Goal: Transaction & Acquisition: Download file/media

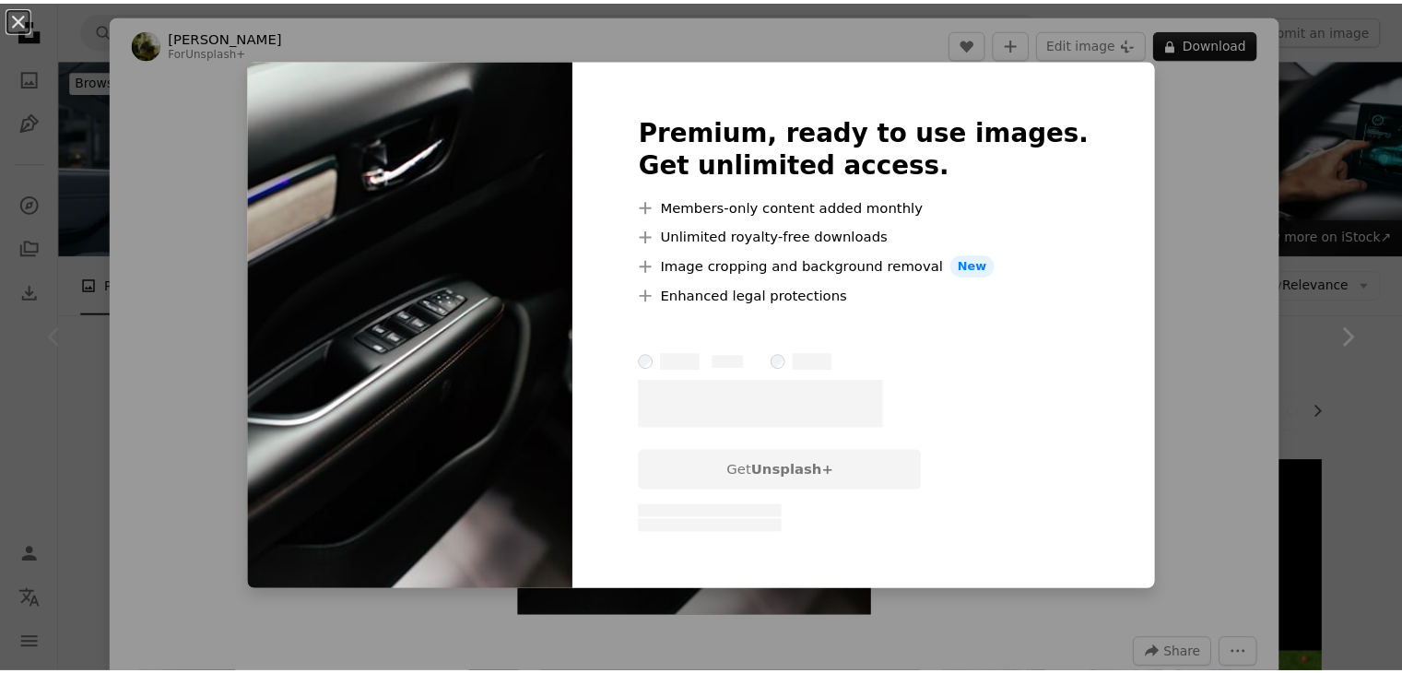
scroll to position [277, 0]
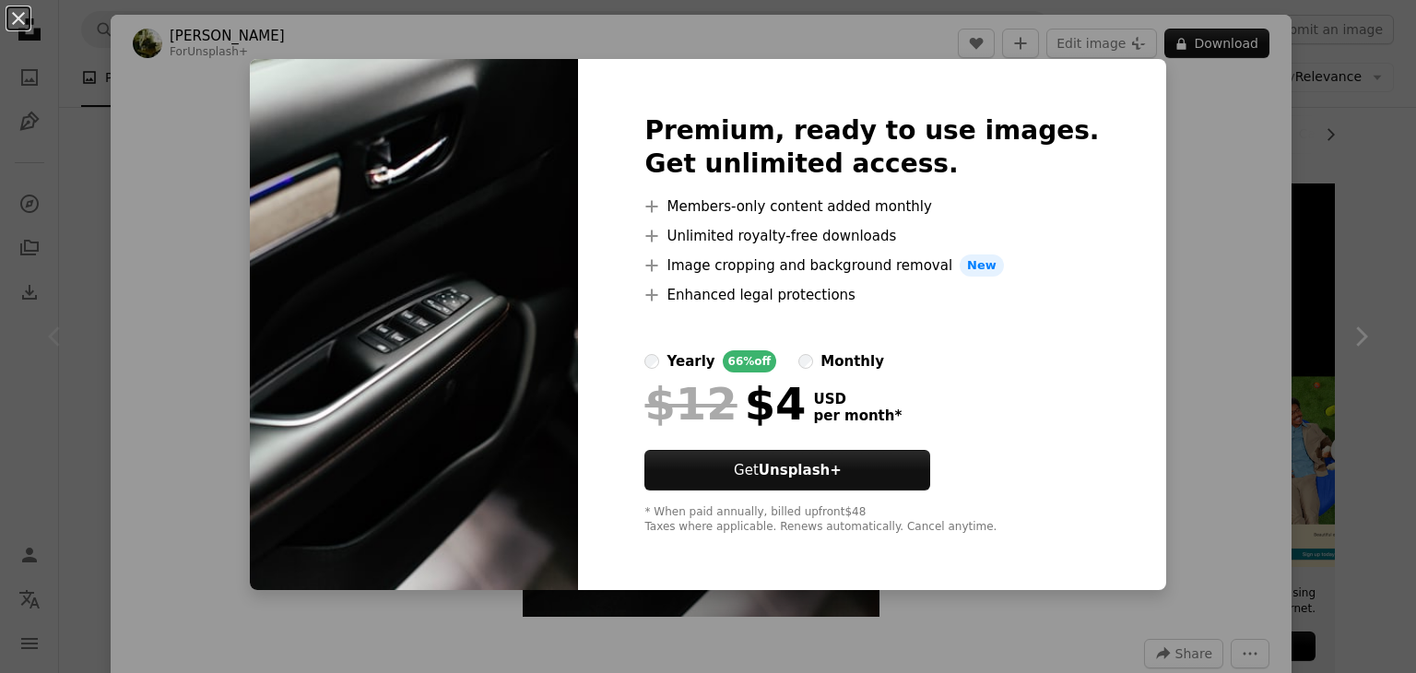
click at [1194, 194] on div "An X shape Premium, ready to use images. Get unlimited access. A plus sign Memb…" at bounding box center [708, 336] width 1416 height 673
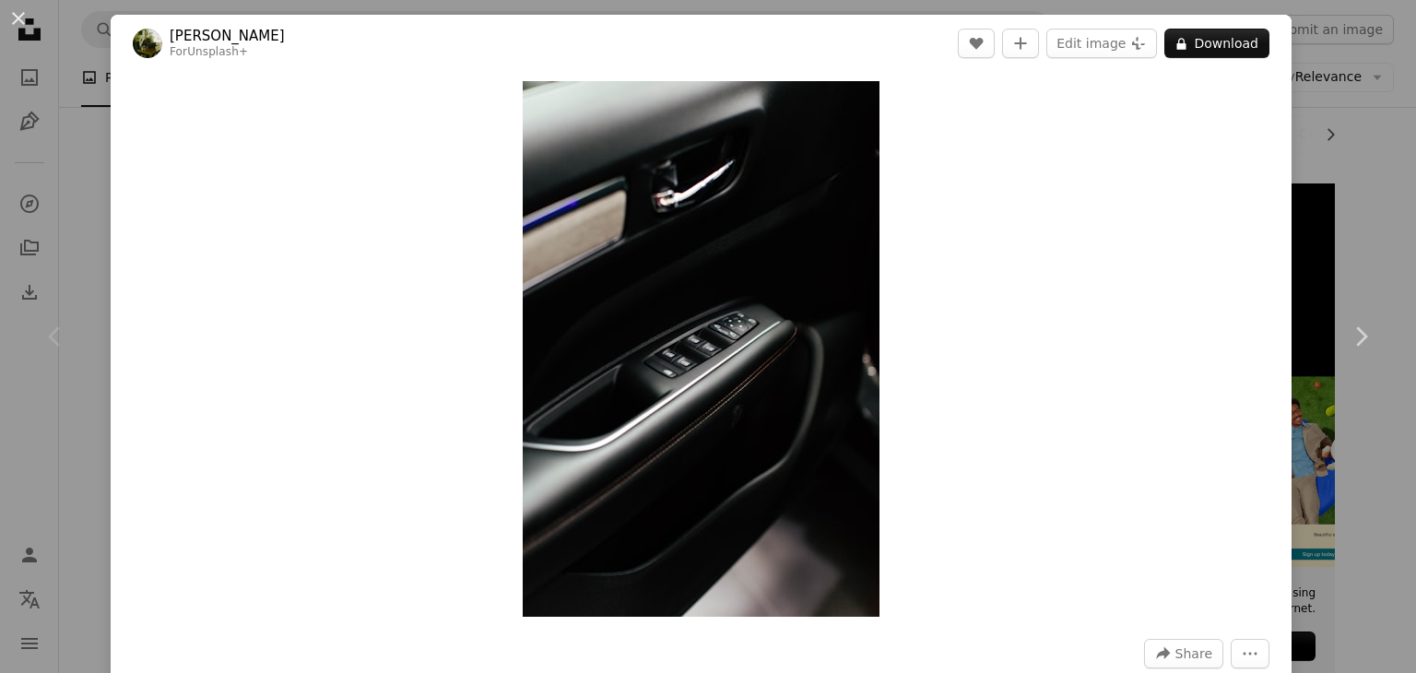
click at [80, 276] on div "Chevron left" at bounding box center [55, 336] width 111 height 177
click at [9, 22] on button "An X shape" at bounding box center [18, 18] width 22 height 22
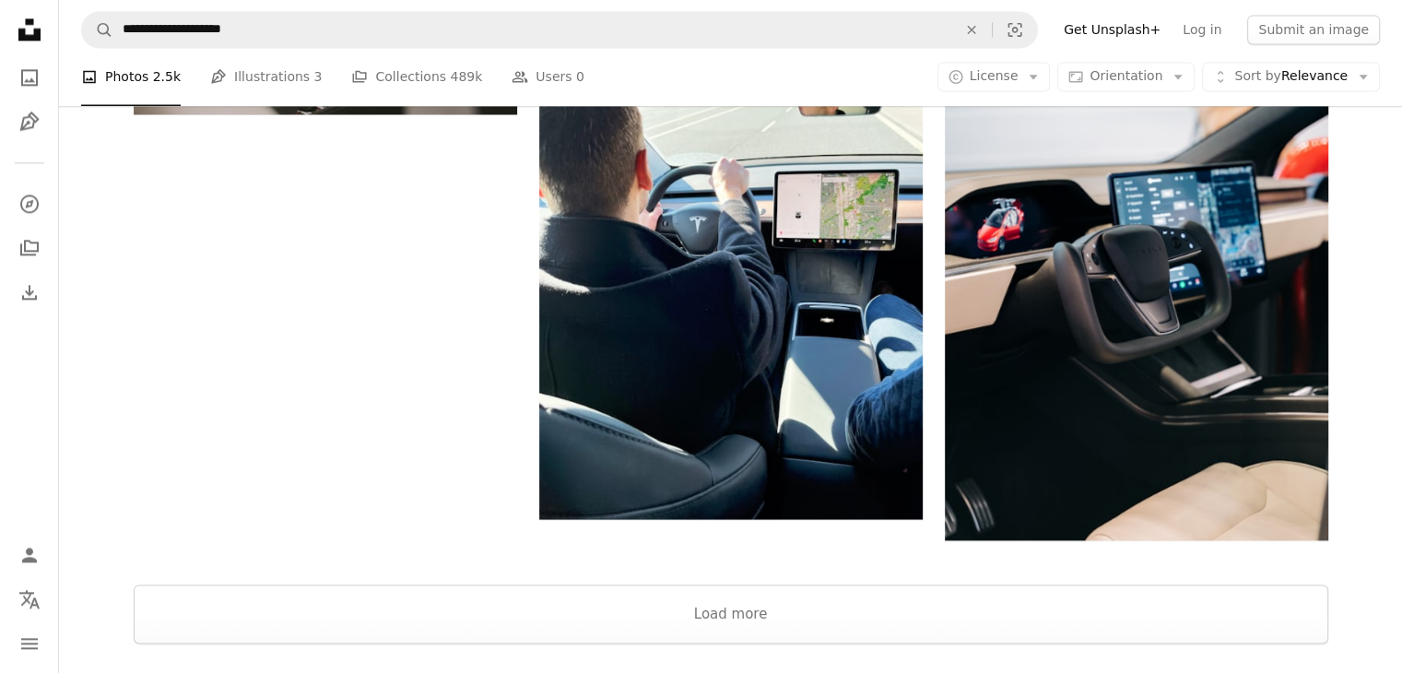
scroll to position [2673, 0]
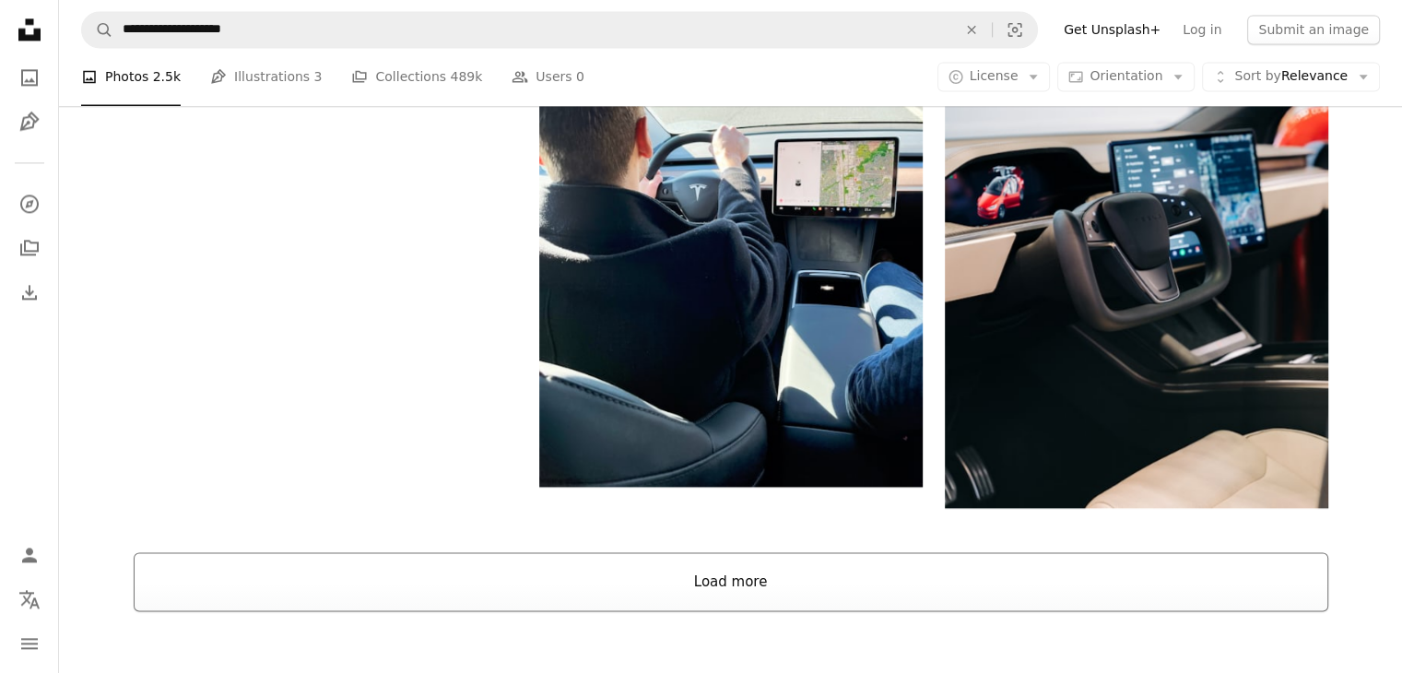
click at [821, 552] on button "Load more" at bounding box center [731, 581] width 1194 height 59
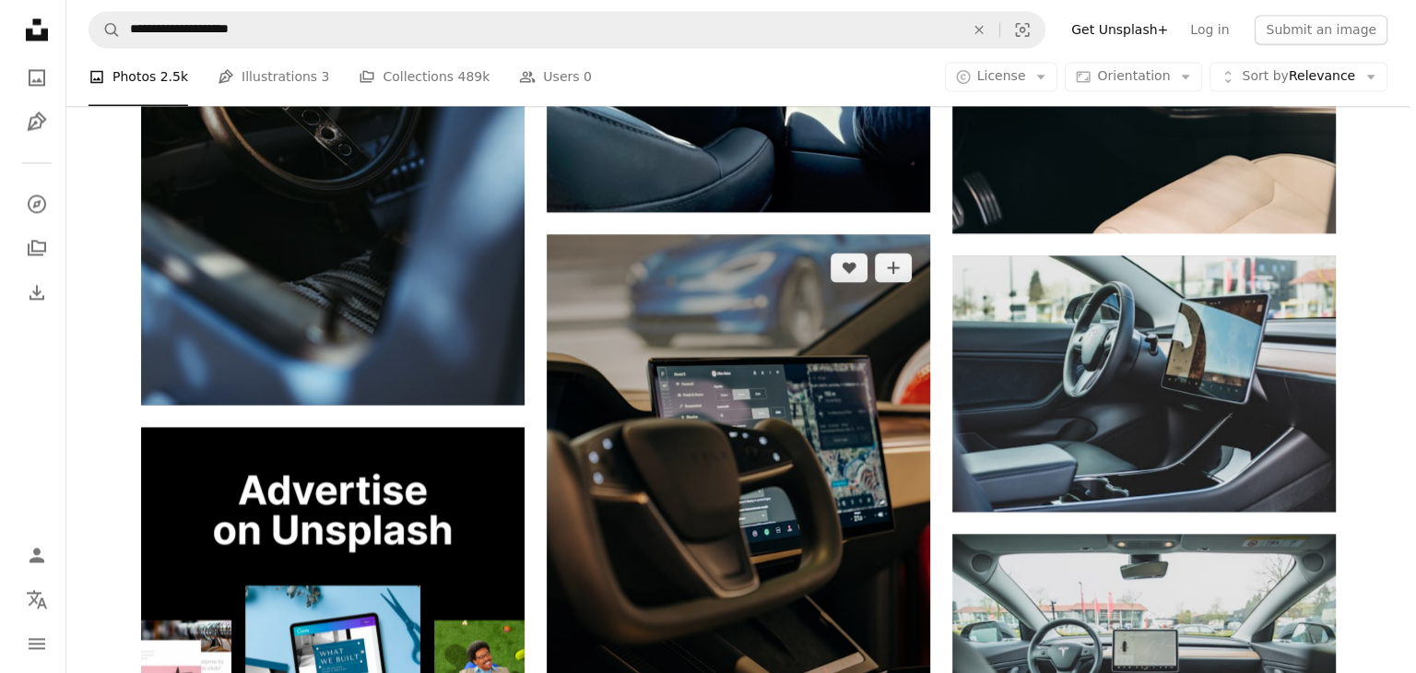
scroll to position [2949, 0]
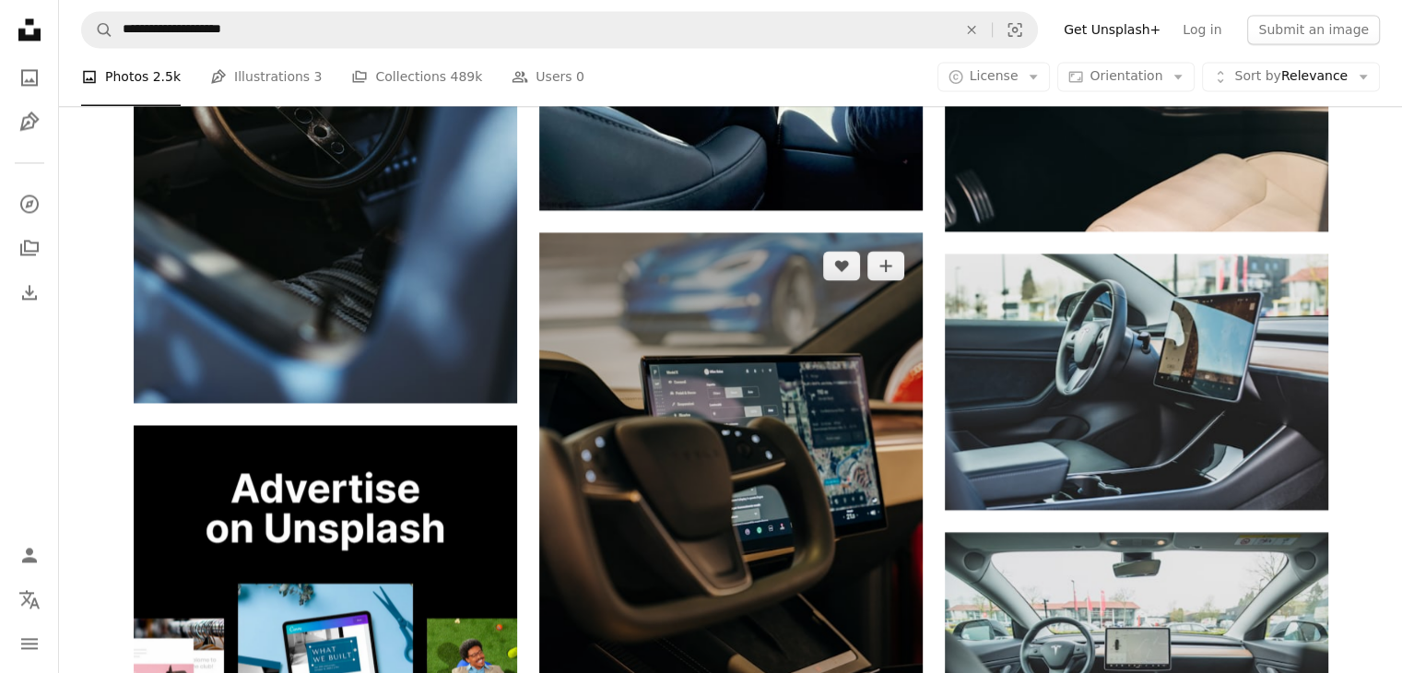
click at [853, 388] on img at bounding box center [730, 519] width 383 height 575
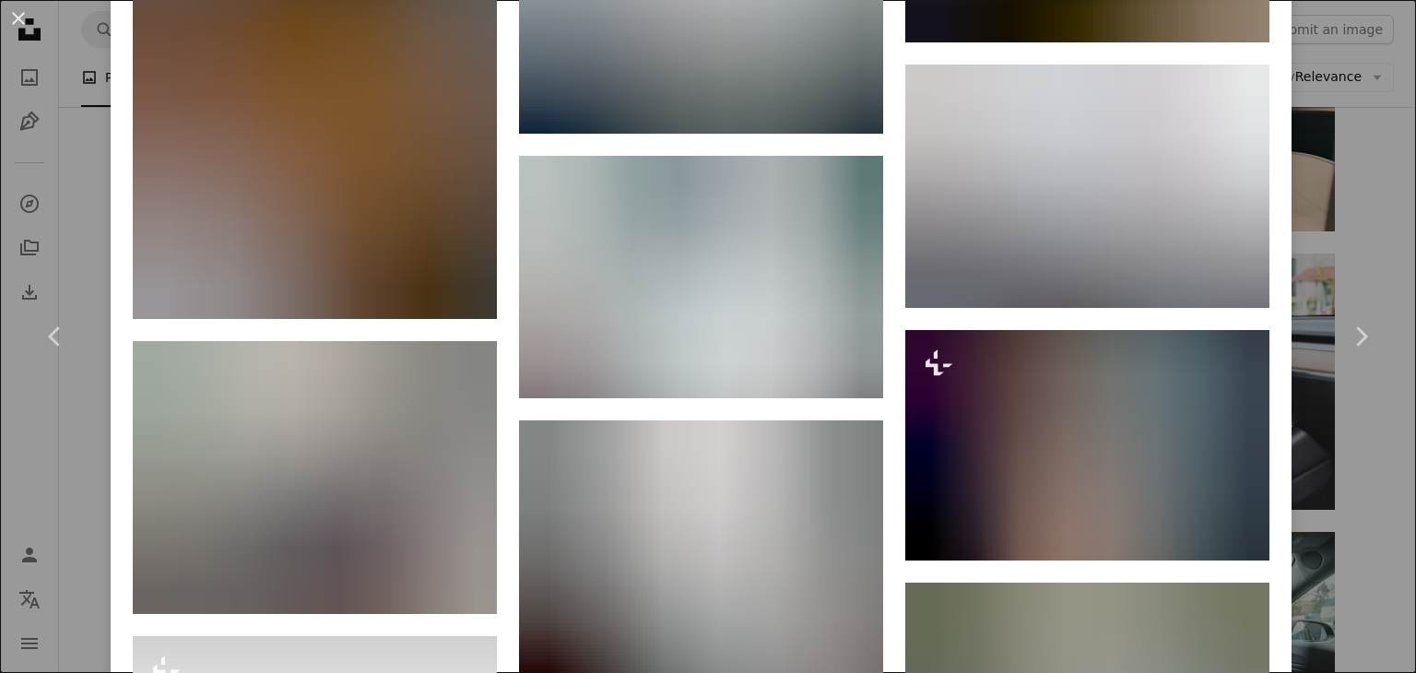
scroll to position [3963, 0]
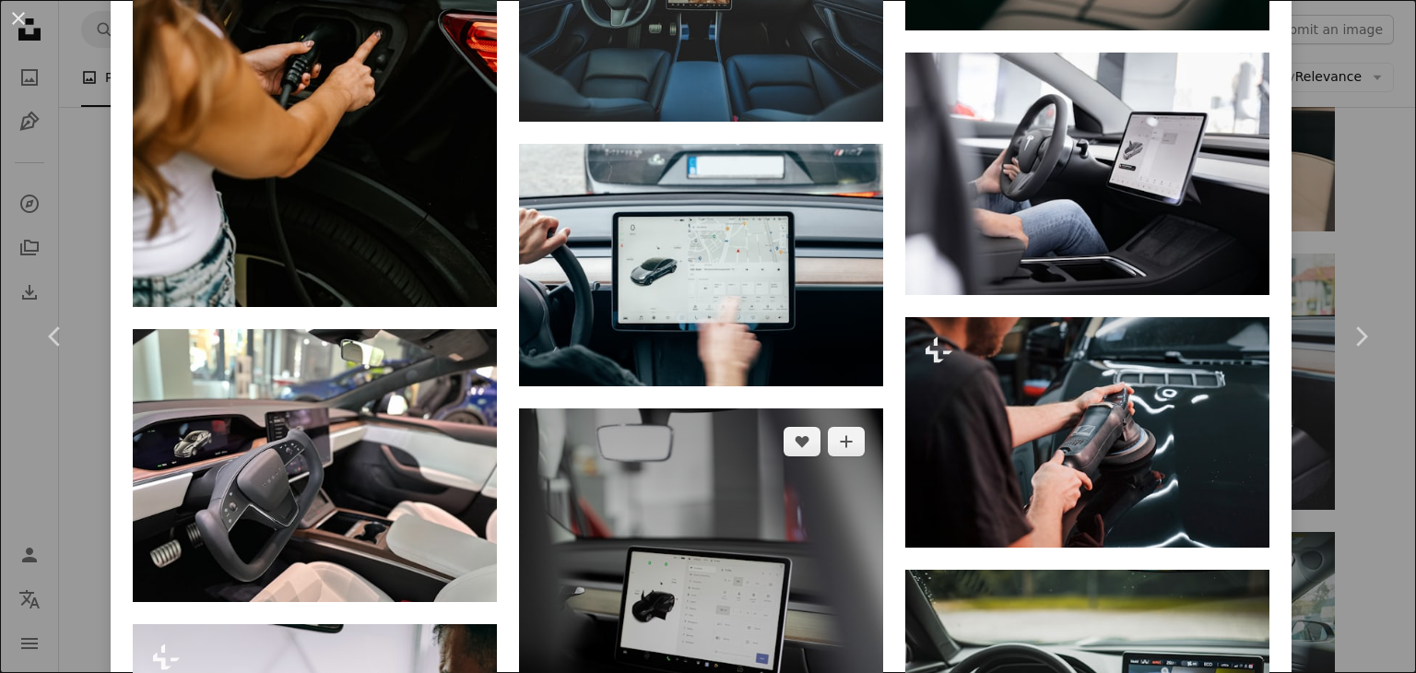
click at [757, 408] on img at bounding box center [701, 635] width 364 height 455
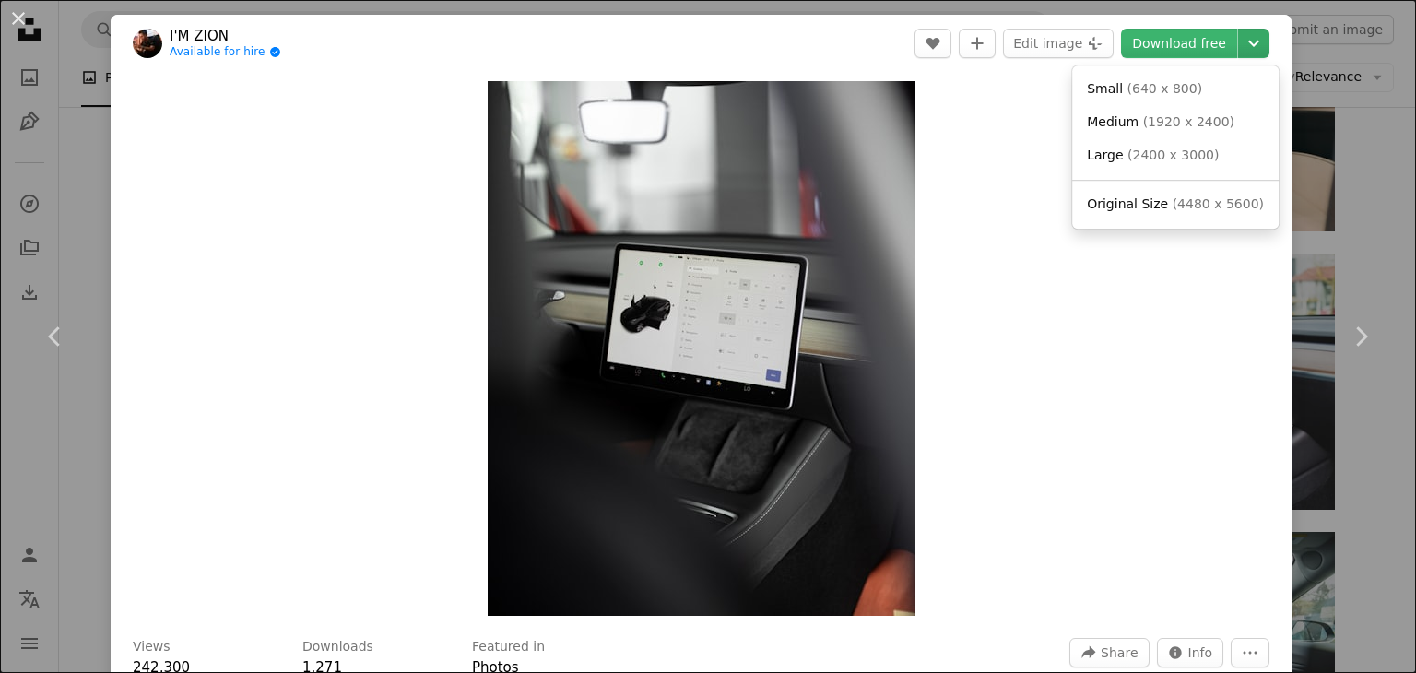
click at [1245, 48] on icon "Chevron down" at bounding box center [1253, 43] width 29 height 22
click at [1166, 133] on link "Medium ( 1920 x 2400 )" at bounding box center [1175, 122] width 192 height 33
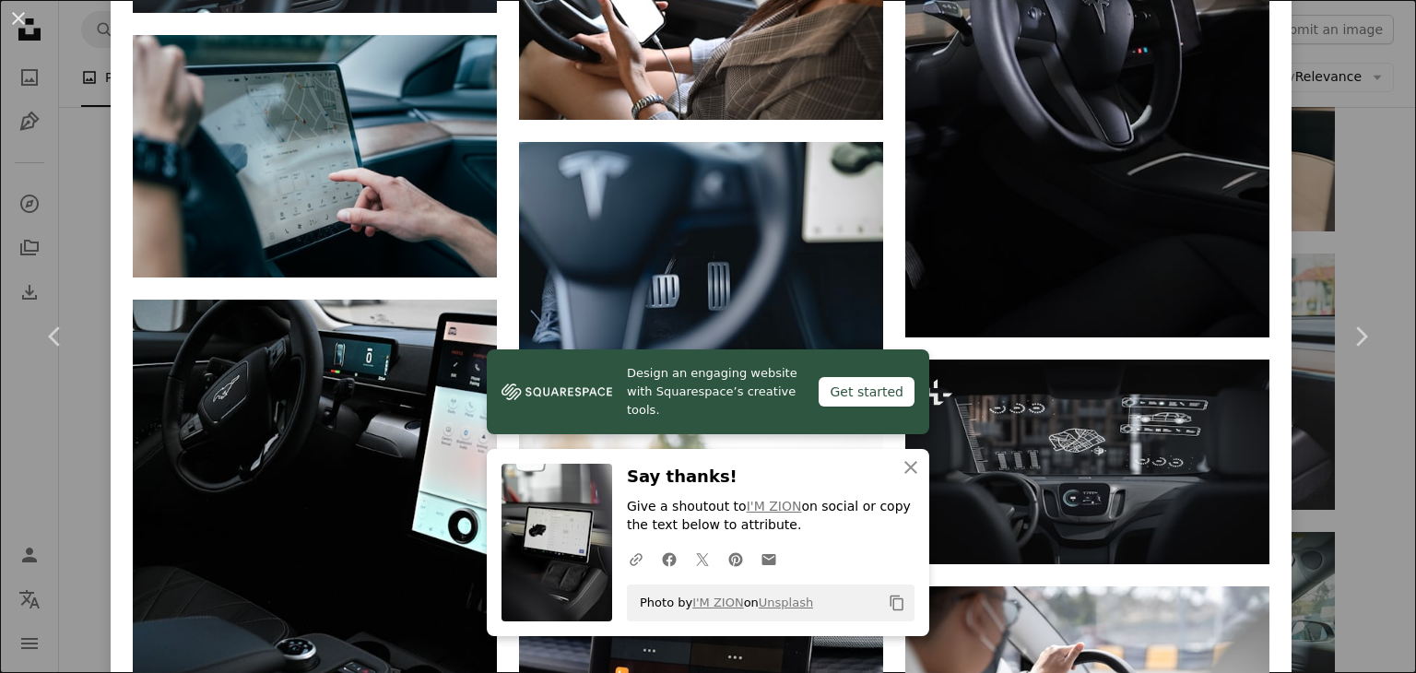
scroll to position [5117, 0]
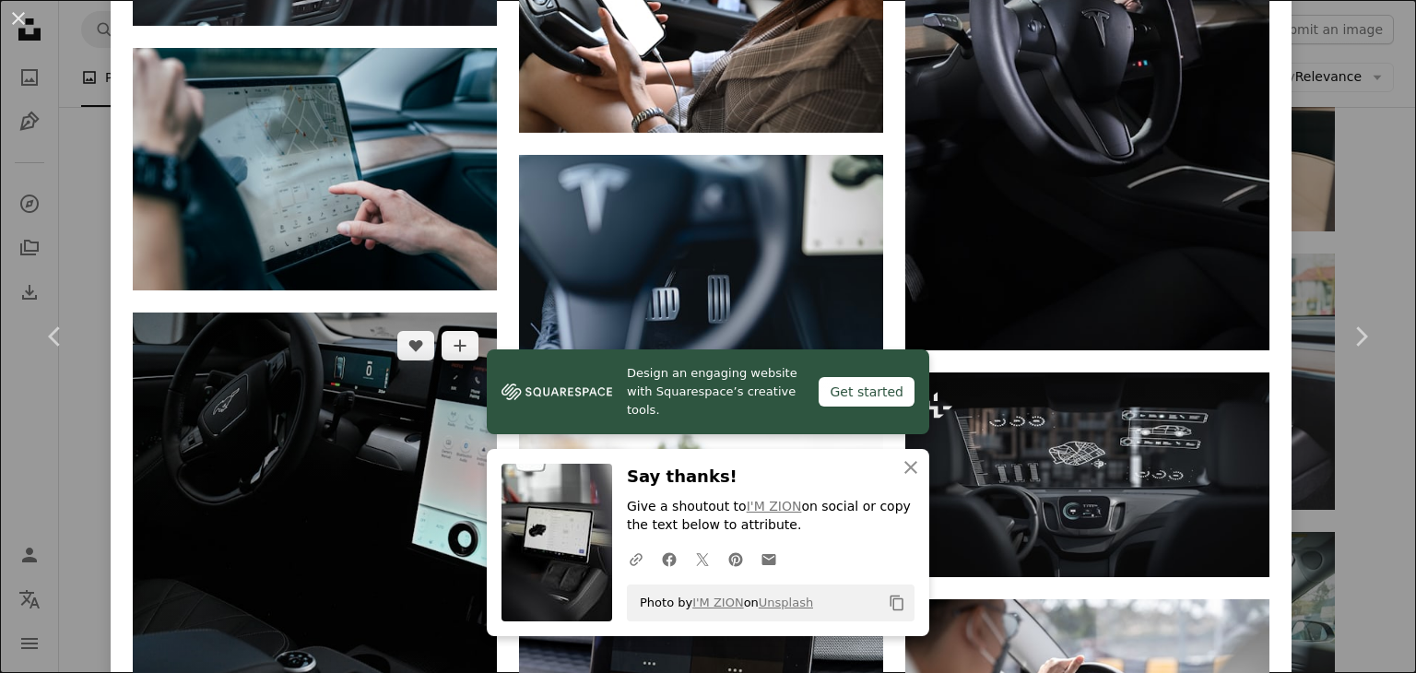
click at [380, 312] on img at bounding box center [315, 585] width 364 height 547
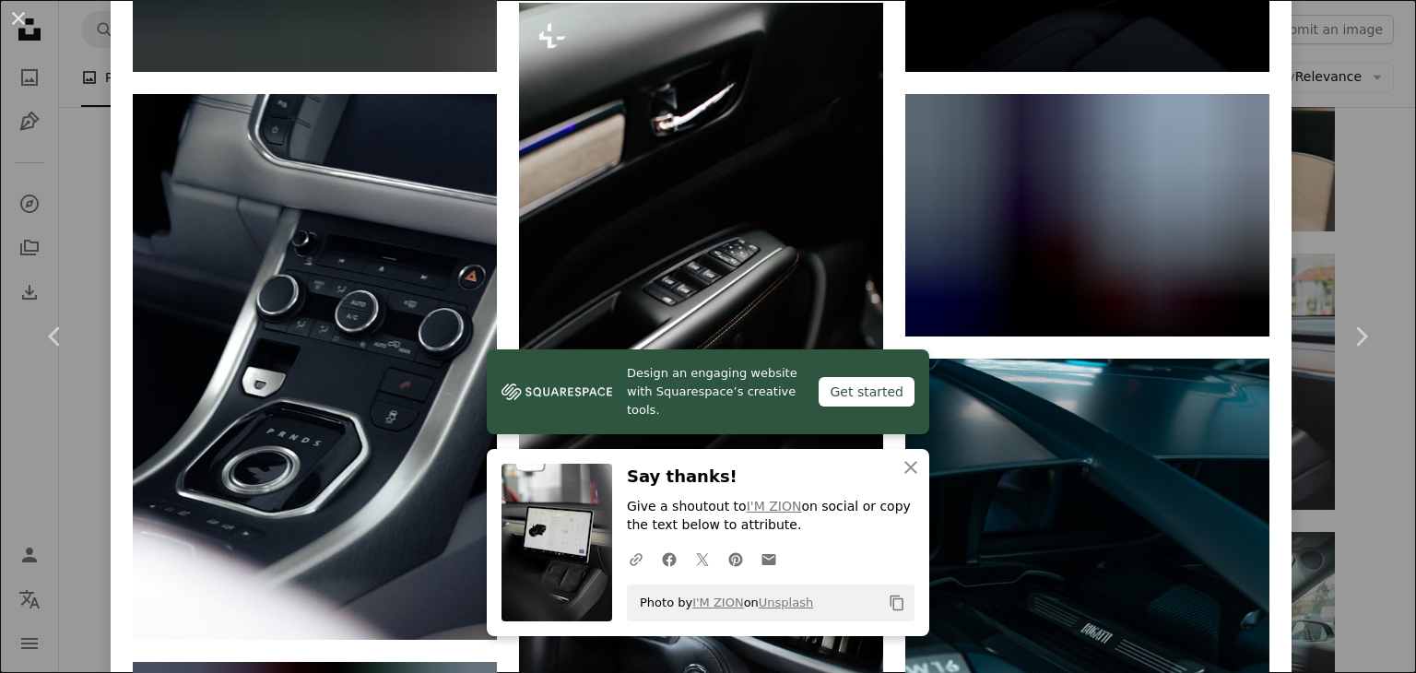
scroll to position [1475, 0]
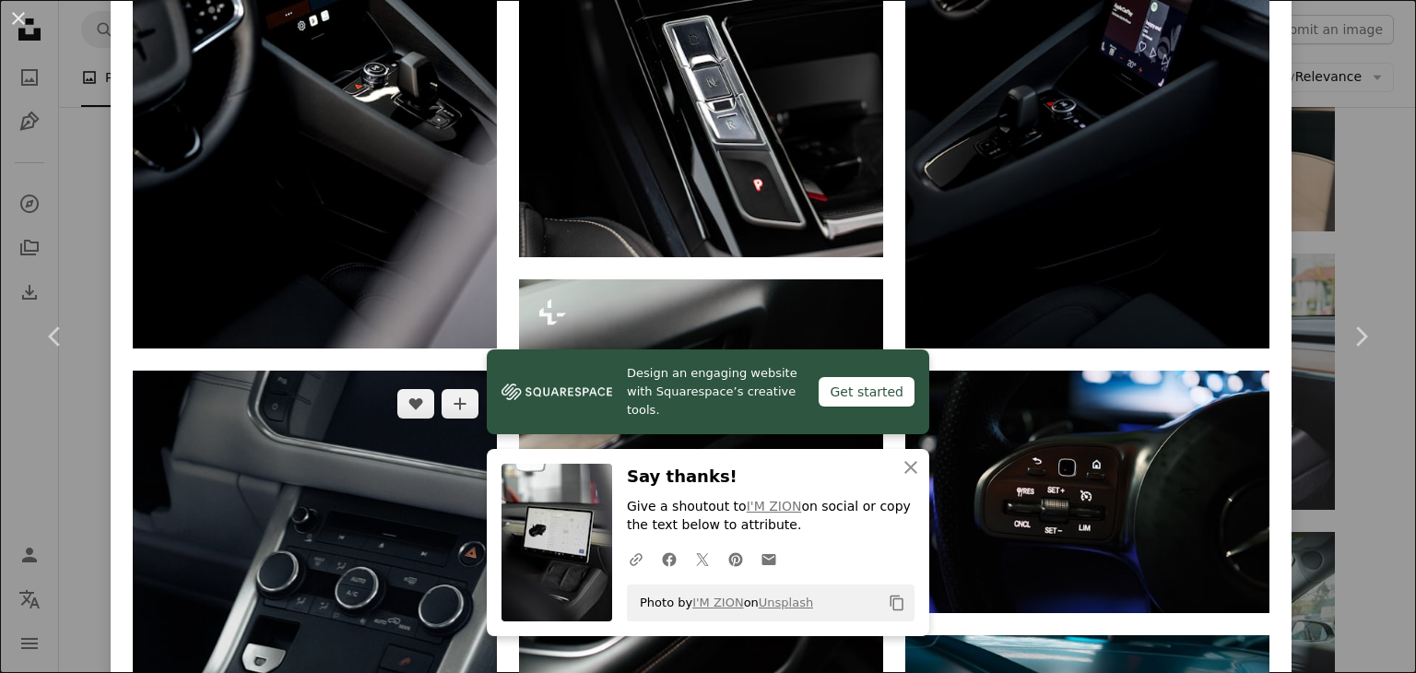
click at [442, 371] on img at bounding box center [315, 644] width 364 height 547
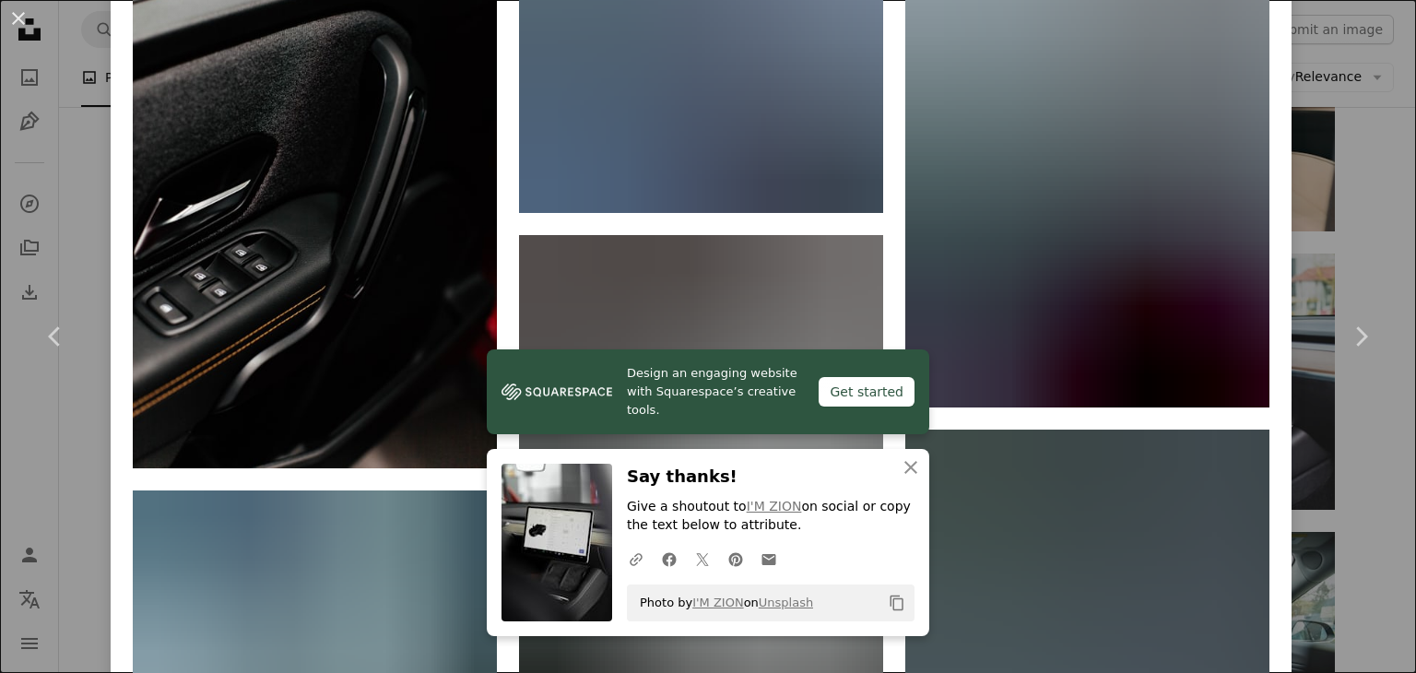
scroll to position [2028, 0]
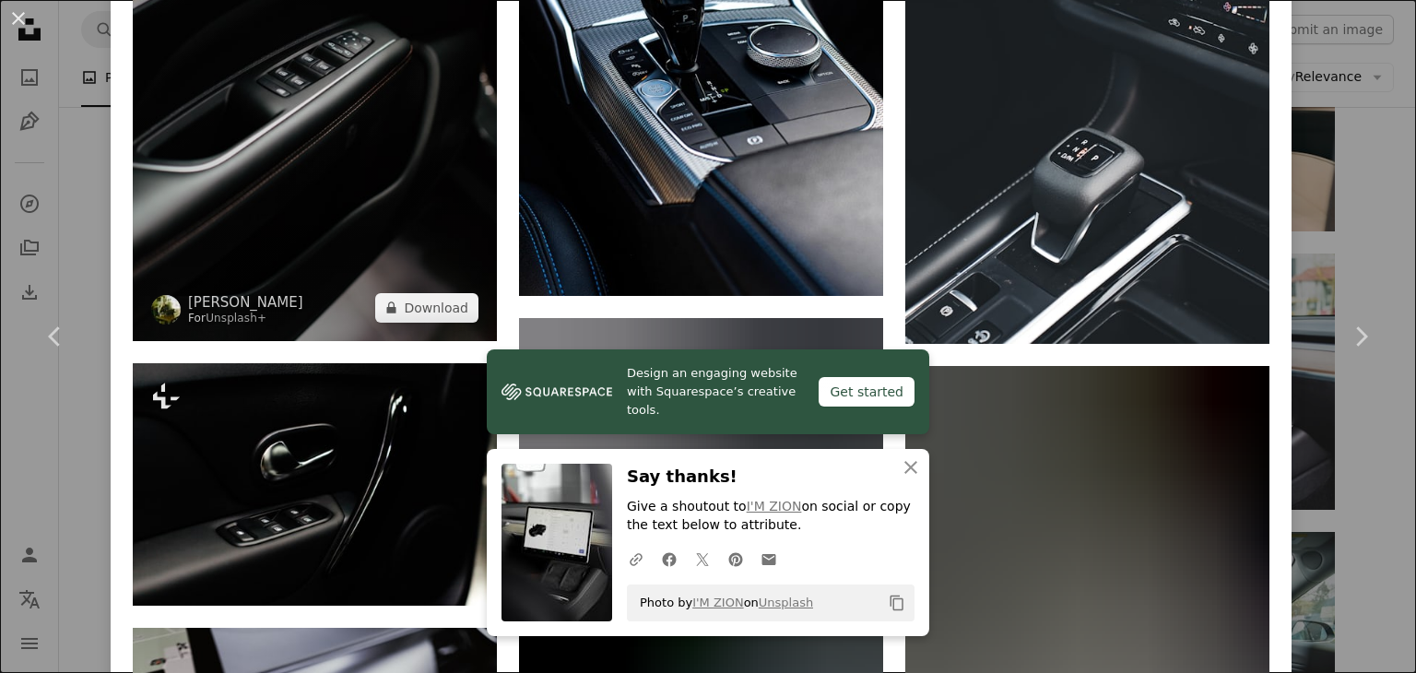
scroll to position [3134, 0]
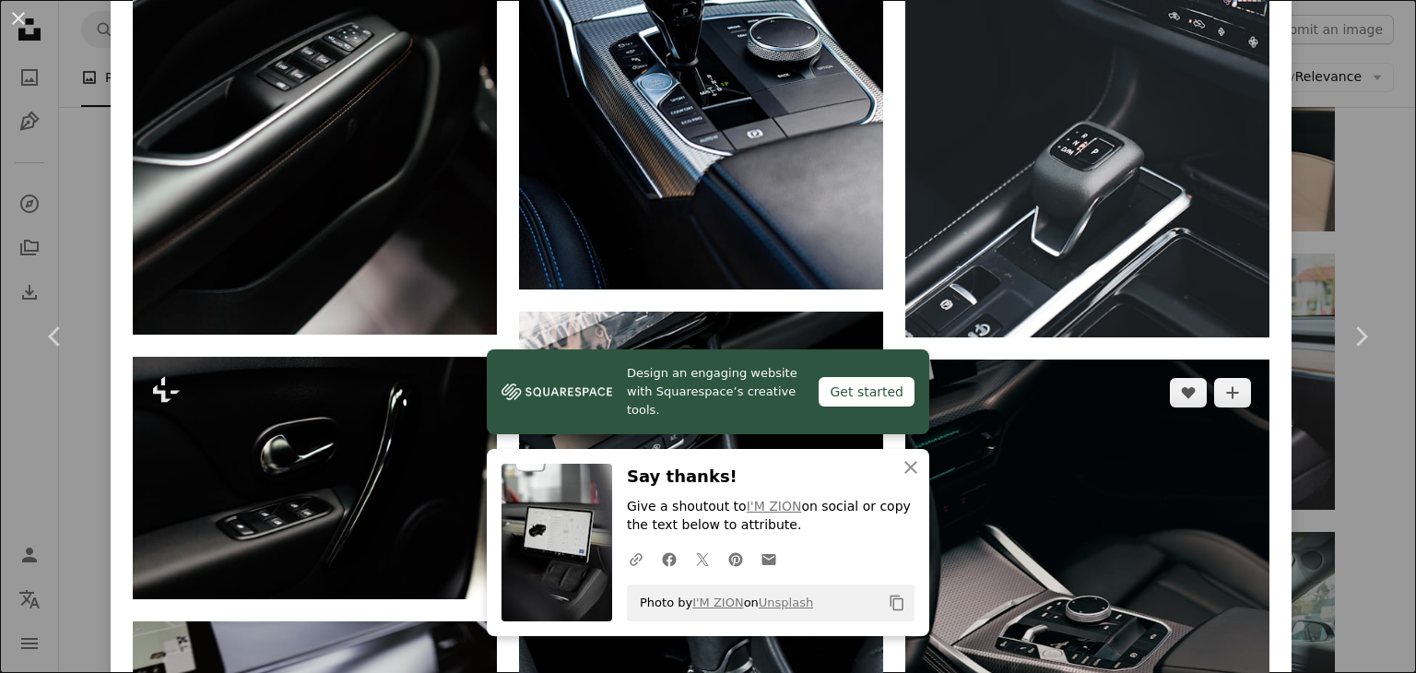
click at [1085, 359] on img at bounding box center [1087, 632] width 364 height 547
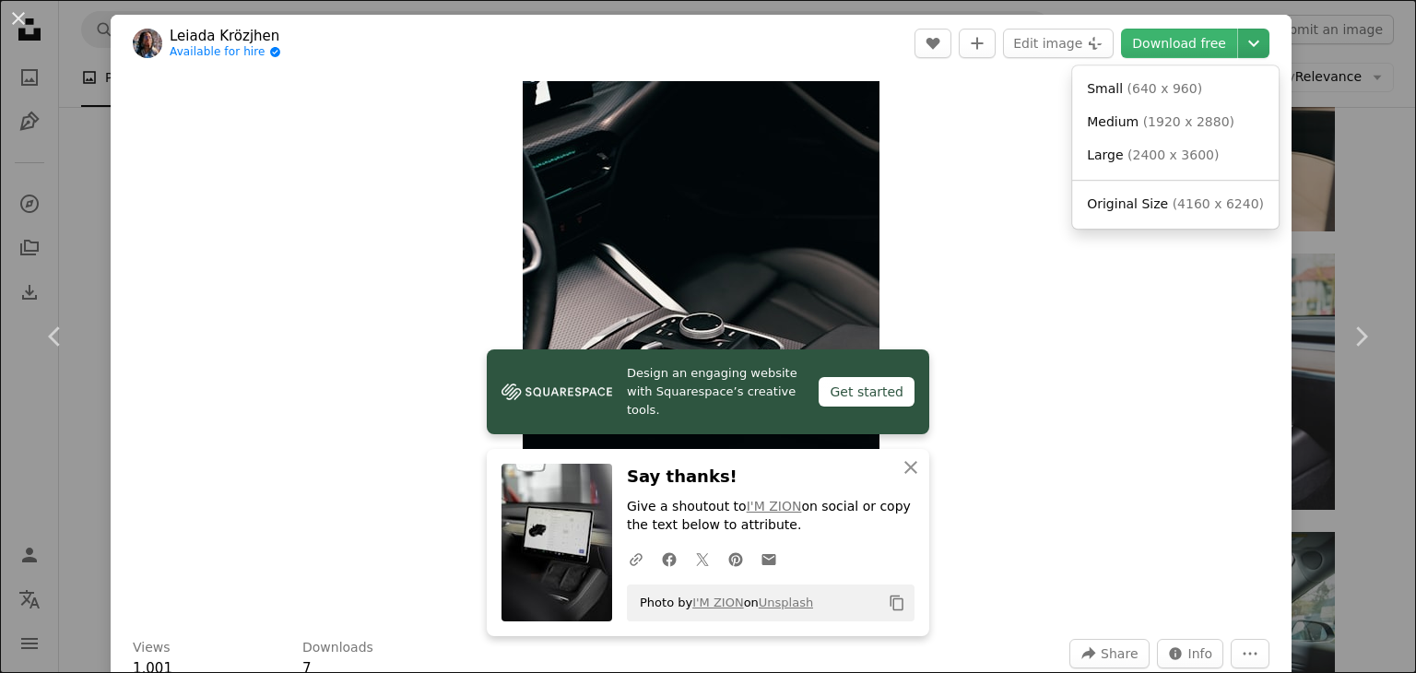
click at [1246, 41] on icon "Chevron down" at bounding box center [1253, 43] width 29 height 22
click at [1153, 120] on span "( 1920 x 2880 )" at bounding box center [1188, 121] width 91 height 15
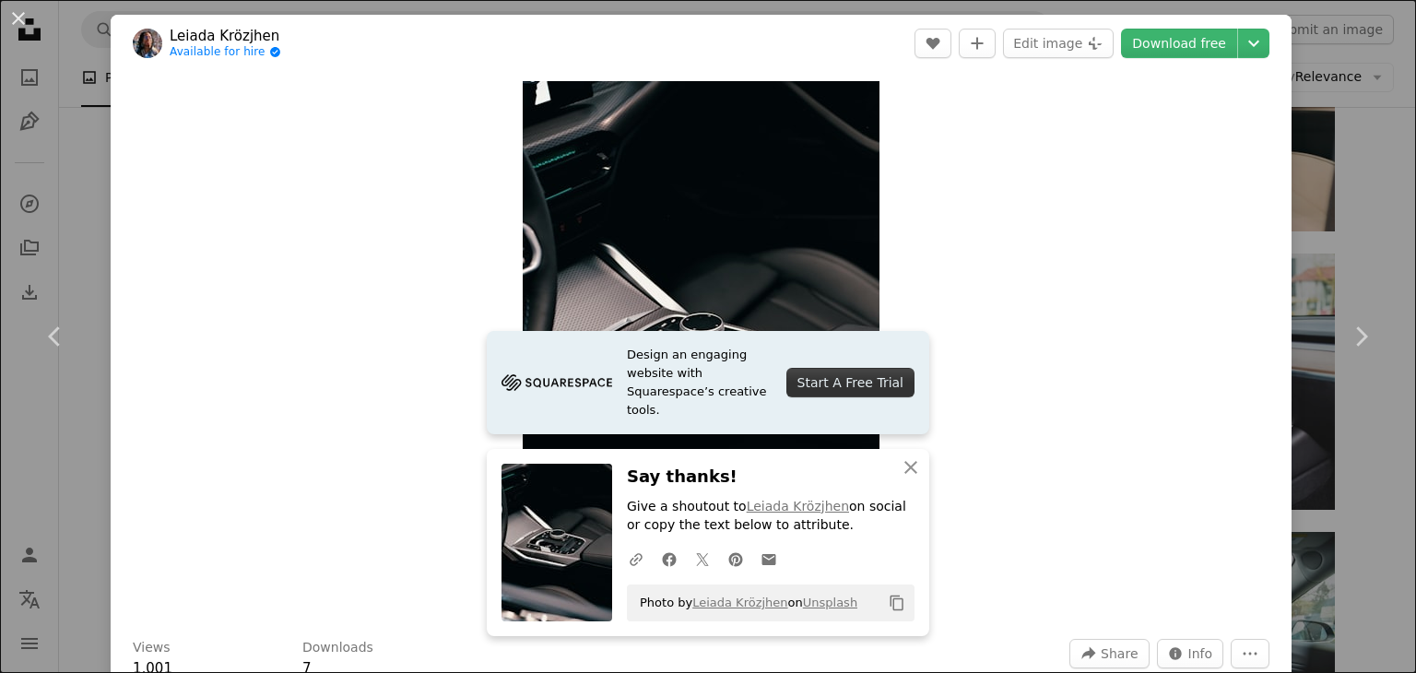
click at [941, 200] on div "Zoom in" at bounding box center [701, 349] width 1181 height 554
drag, startPoint x: 18, startPoint y: 18, endPoint x: 33, endPoint y: 20, distance: 15.9
click at [18, 18] on button "An X shape" at bounding box center [18, 18] width 22 height 22
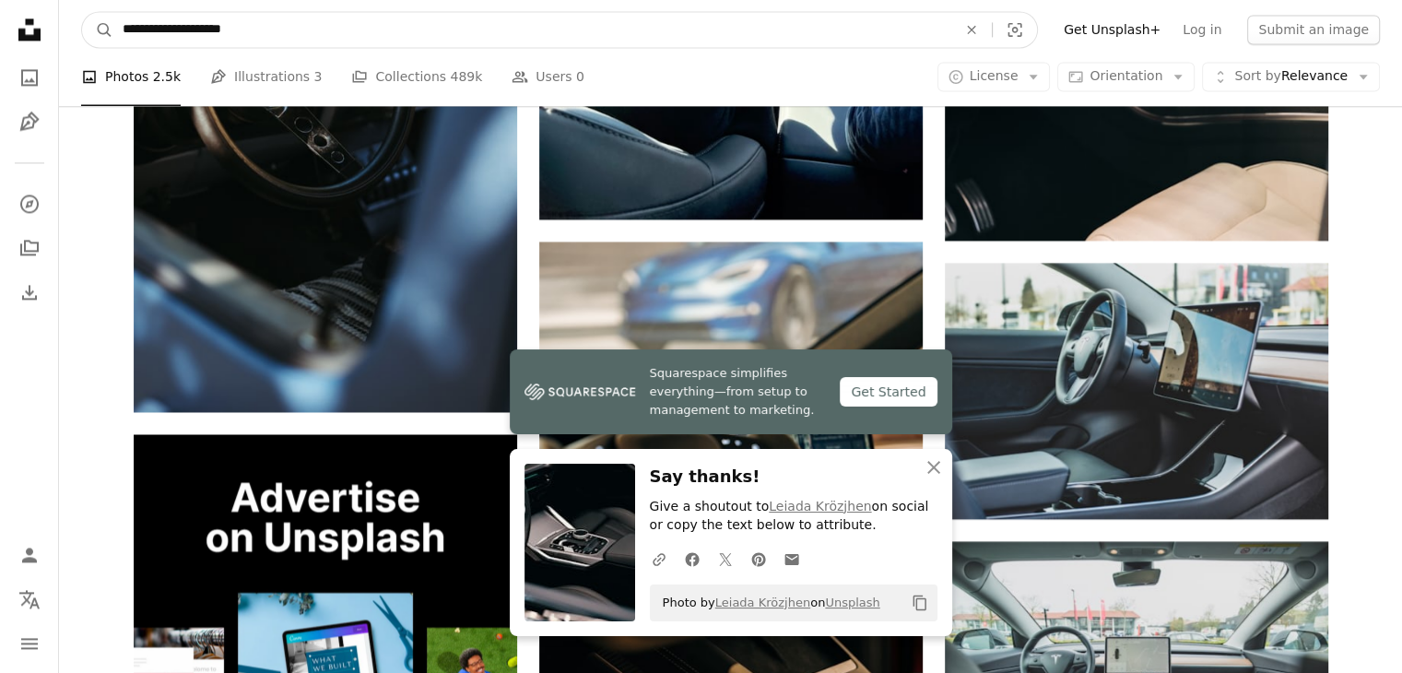
scroll to position [2890, 0]
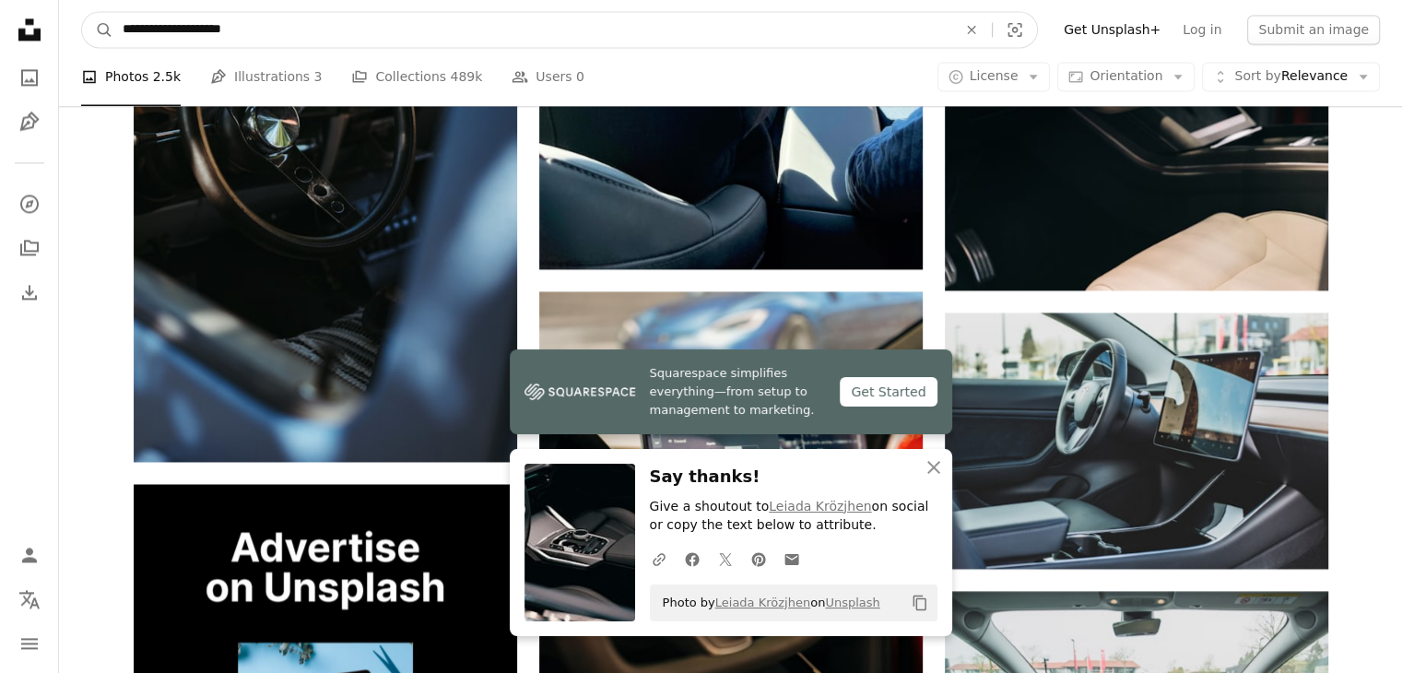
drag, startPoint x: 166, startPoint y: 33, endPoint x: 50, endPoint y: 5, distance: 119.6
click at [60, 5] on nav "**********" at bounding box center [730, 29] width 1343 height 59
type input "**********"
click button "A magnifying glass" at bounding box center [97, 29] width 31 height 35
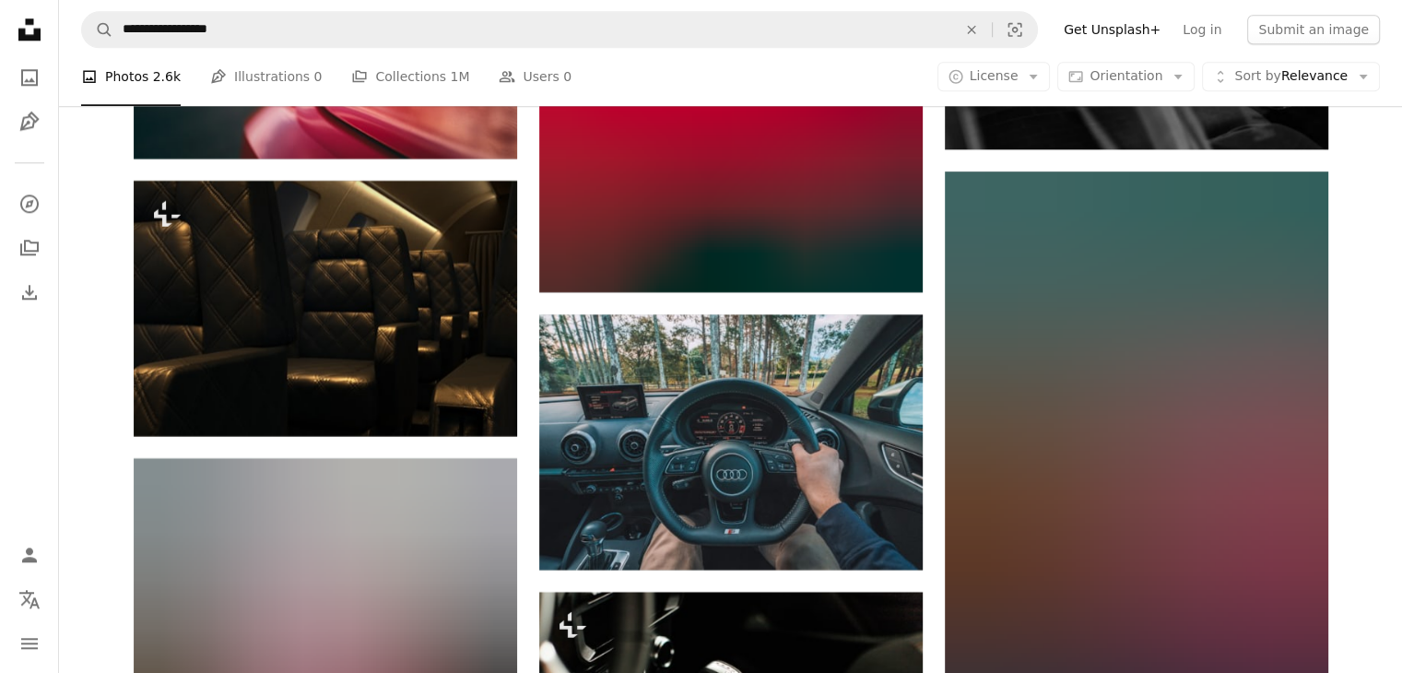
scroll to position [9401, 0]
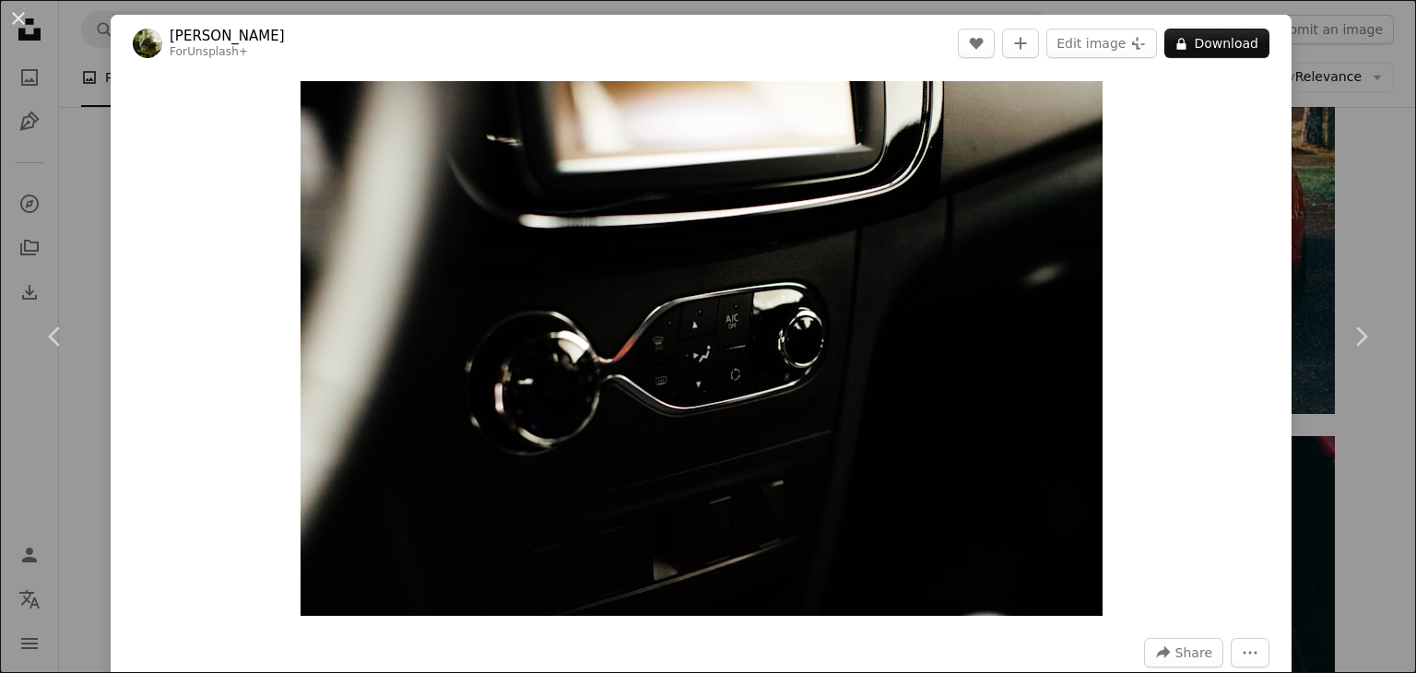
click at [1349, 199] on div "An X shape Chevron left Chevron right [PERSON_NAME] For Unsplash+ A heart A plu…" at bounding box center [708, 336] width 1416 height 673
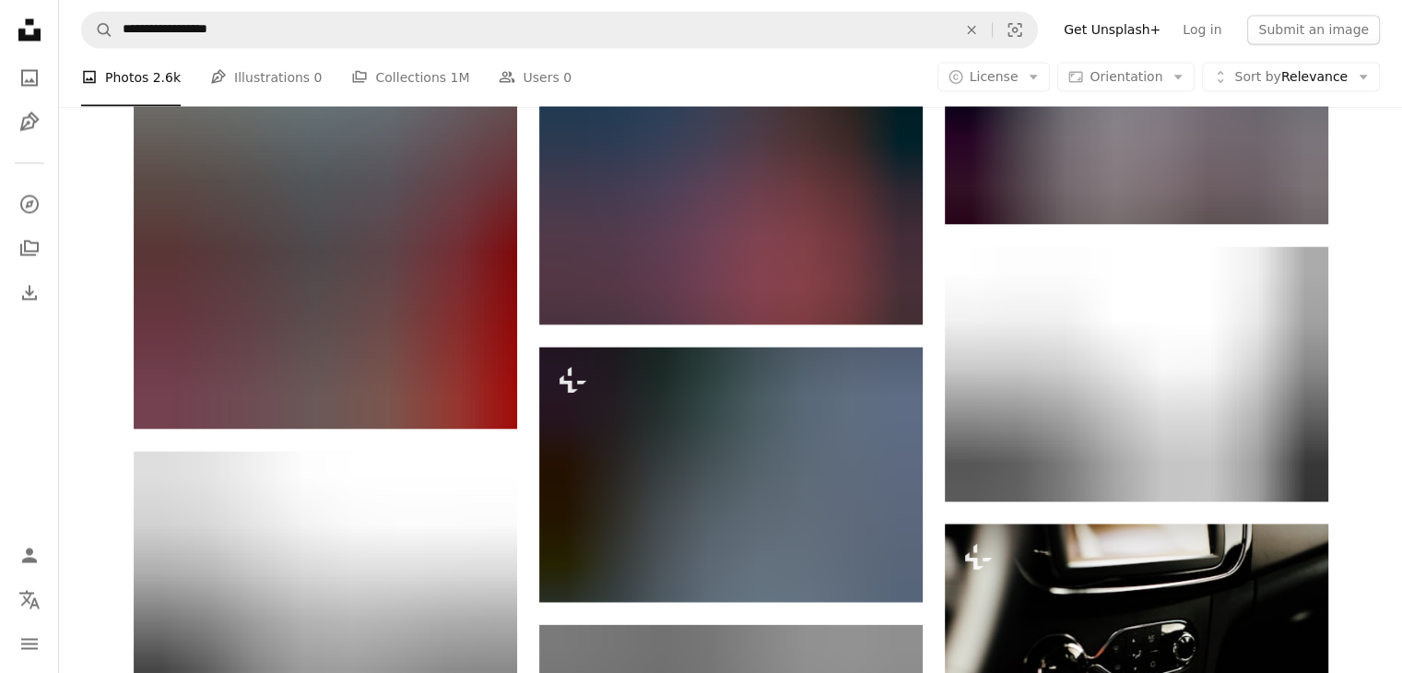
scroll to position [10784, 0]
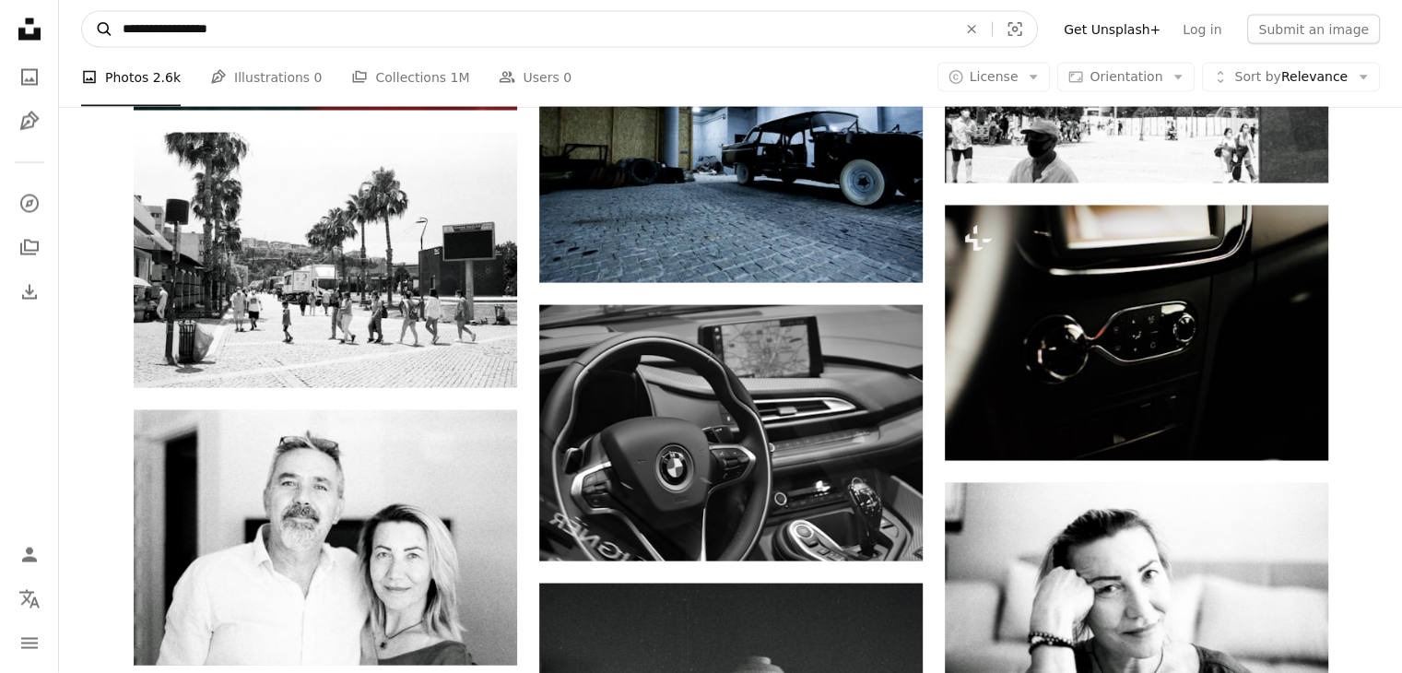
drag, startPoint x: 158, startPoint y: 30, endPoint x: 97, endPoint y: 32, distance: 60.9
click at [97, 32] on form "**********" at bounding box center [559, 29] width 957 height 37
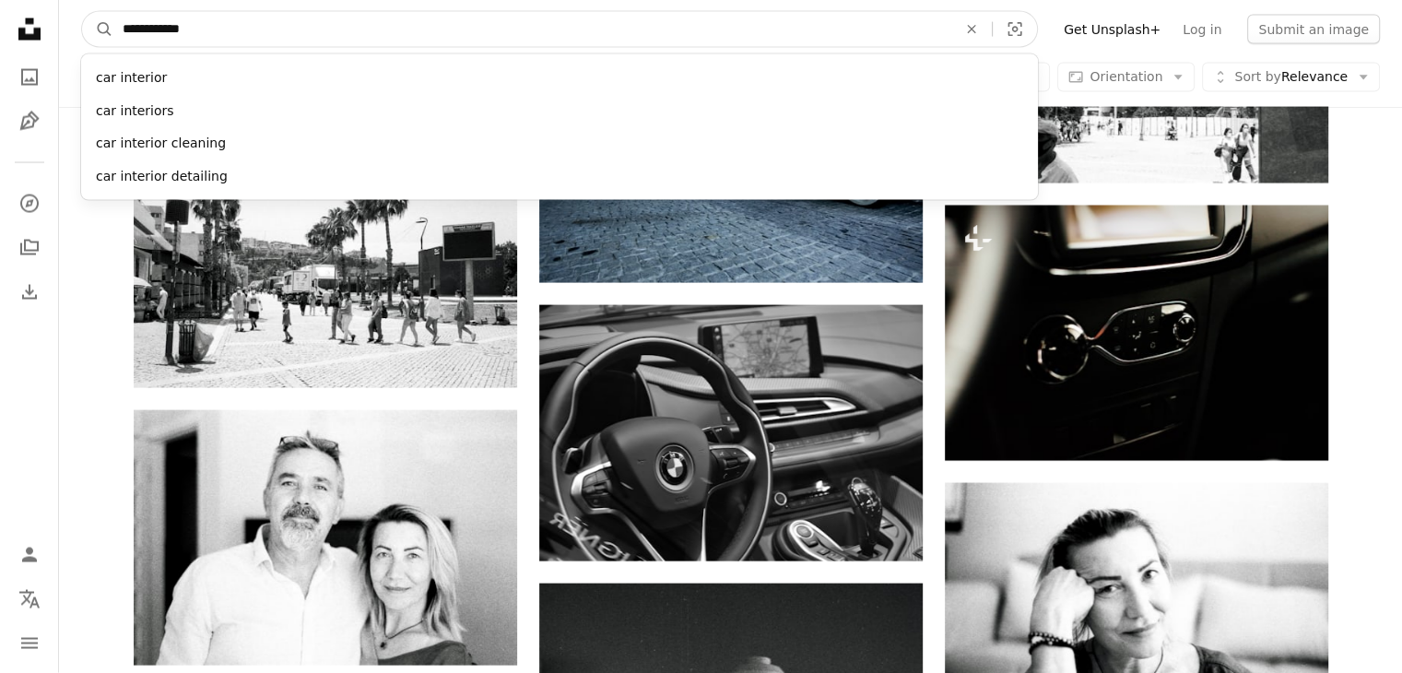
type input "**********"
click at [82, 12] on button "A magnifying glass" at bounding box center [97, 29] width 31 height 35
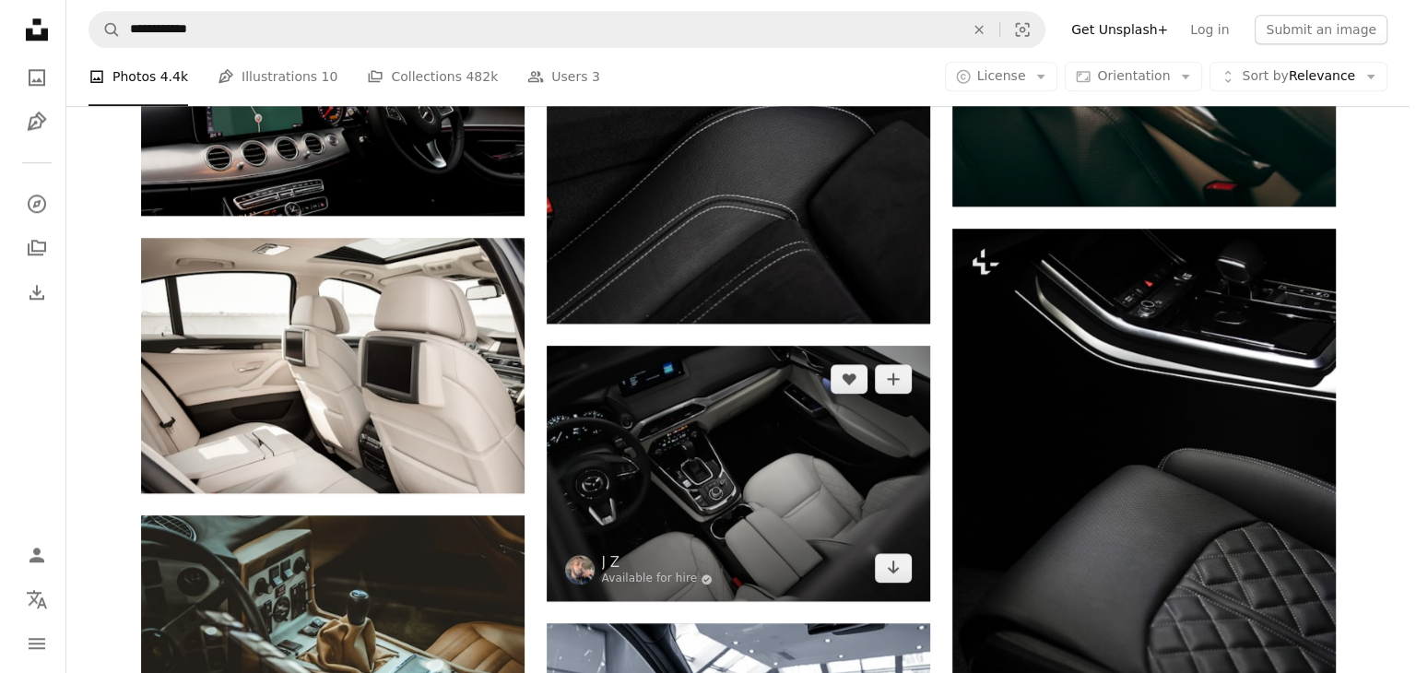
scroll to position [1936, 0]
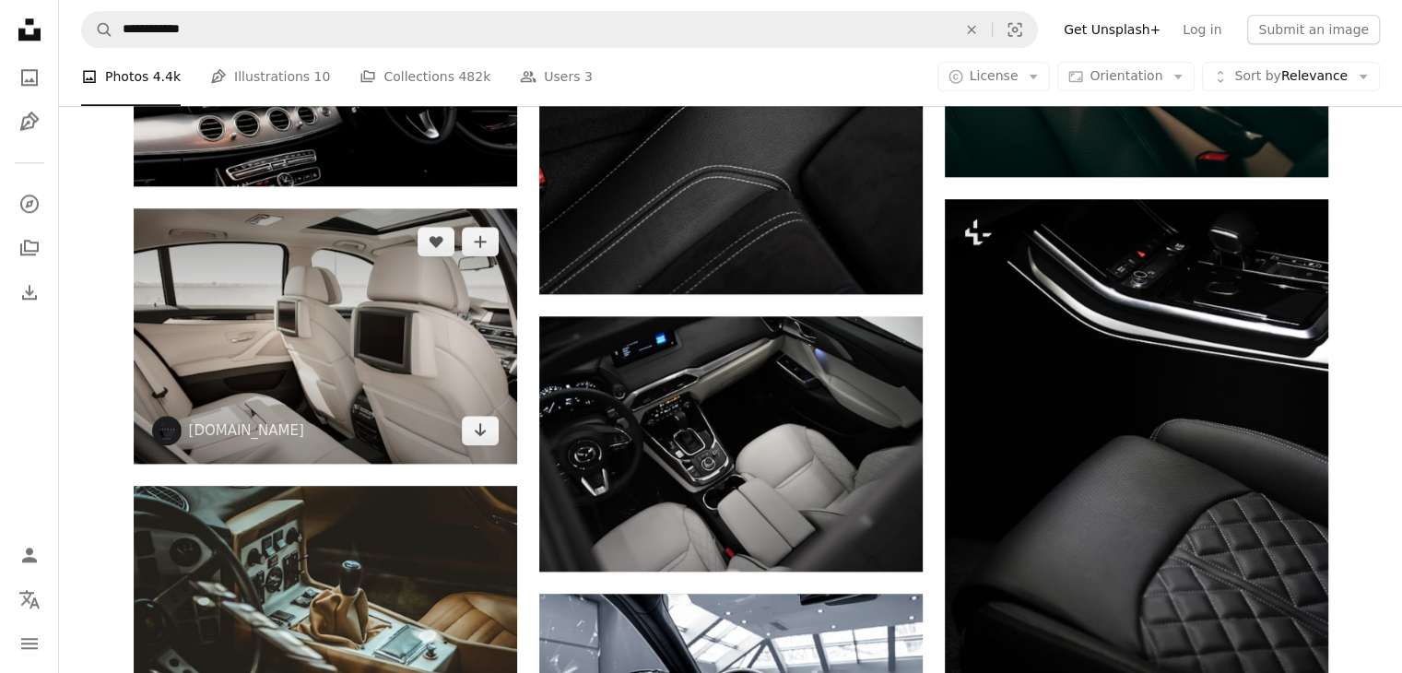
click at [347, 208] on img at bounding box center [325, 335] width 383 height 255
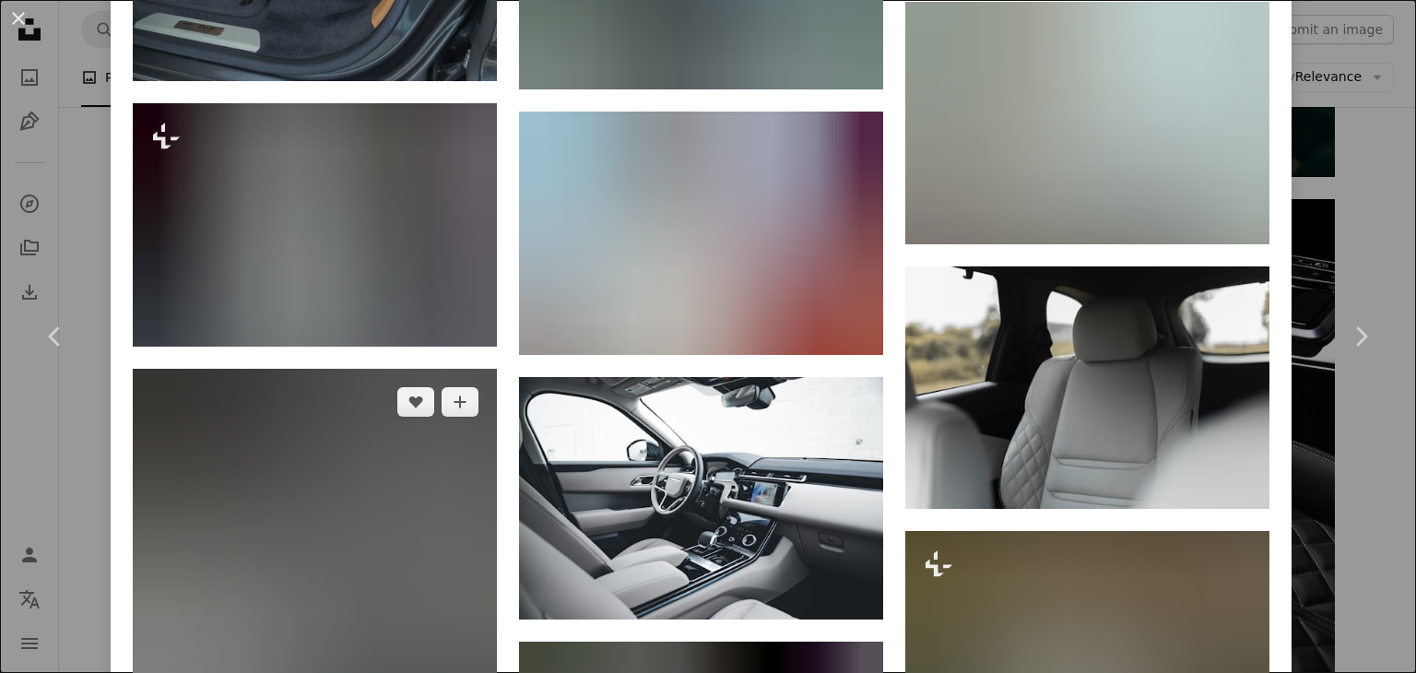
scroll to position [2212, 0]
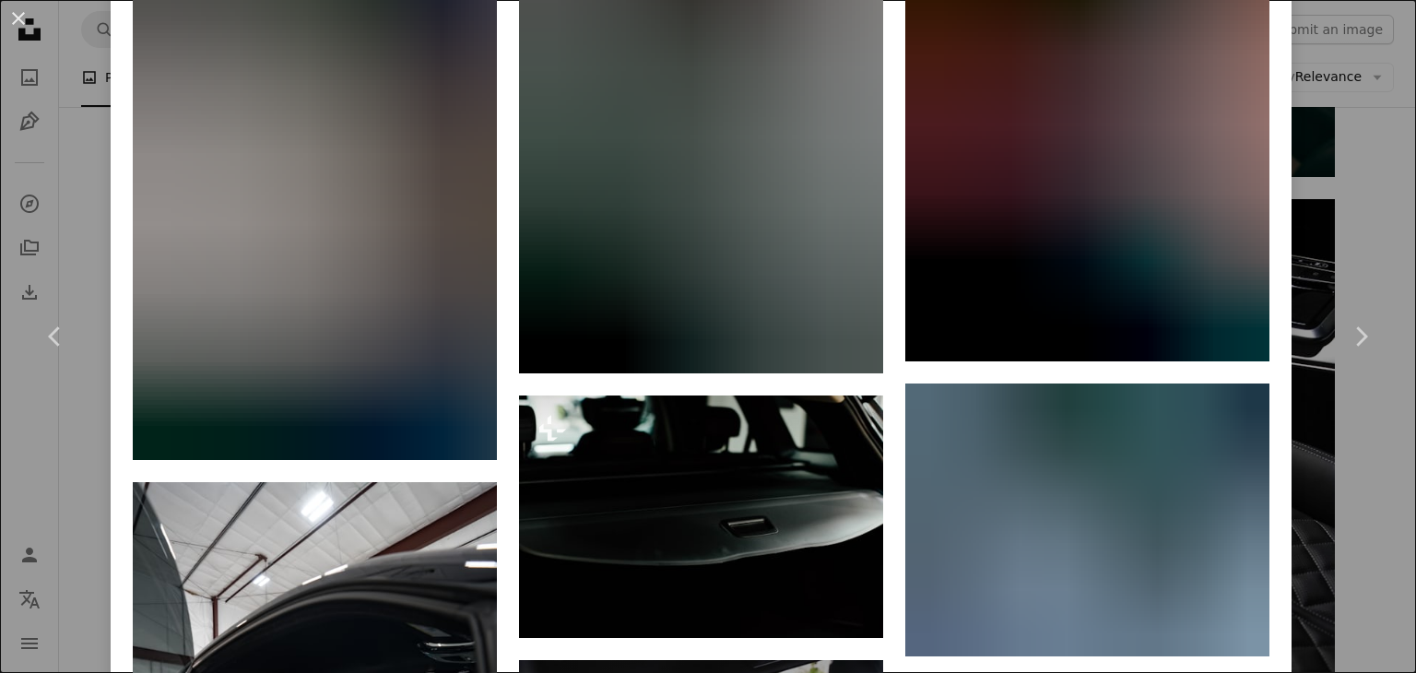
scroll to position [6749, 0]
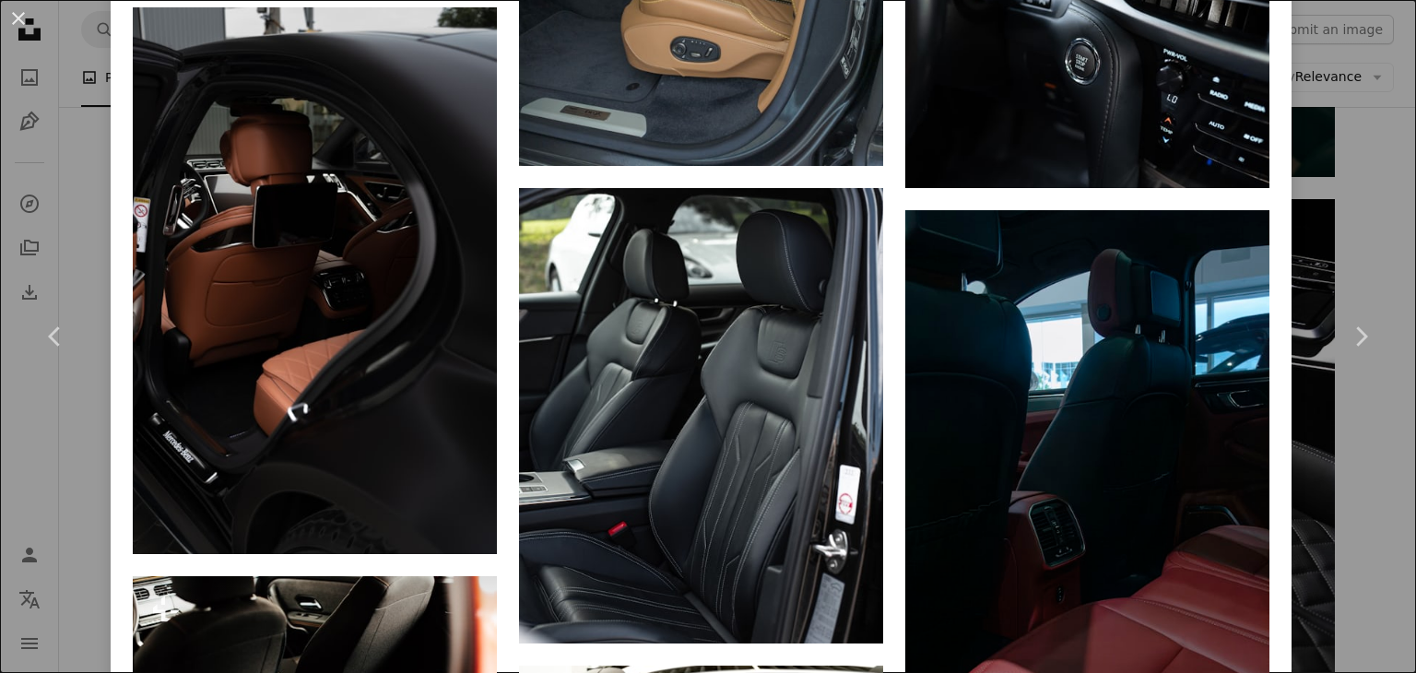
scroll to position [2304, 0]
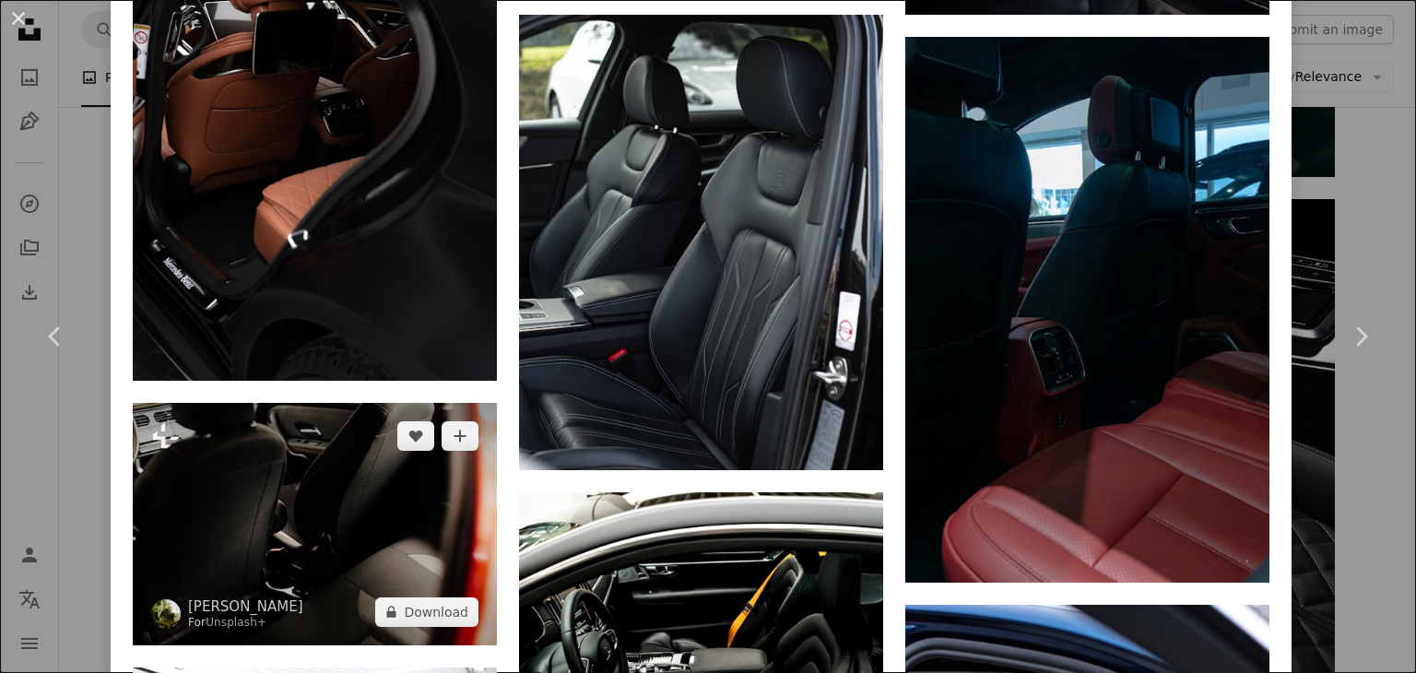
click at [371, 403] on img at bounding box center [315, 524] width 364 height 242
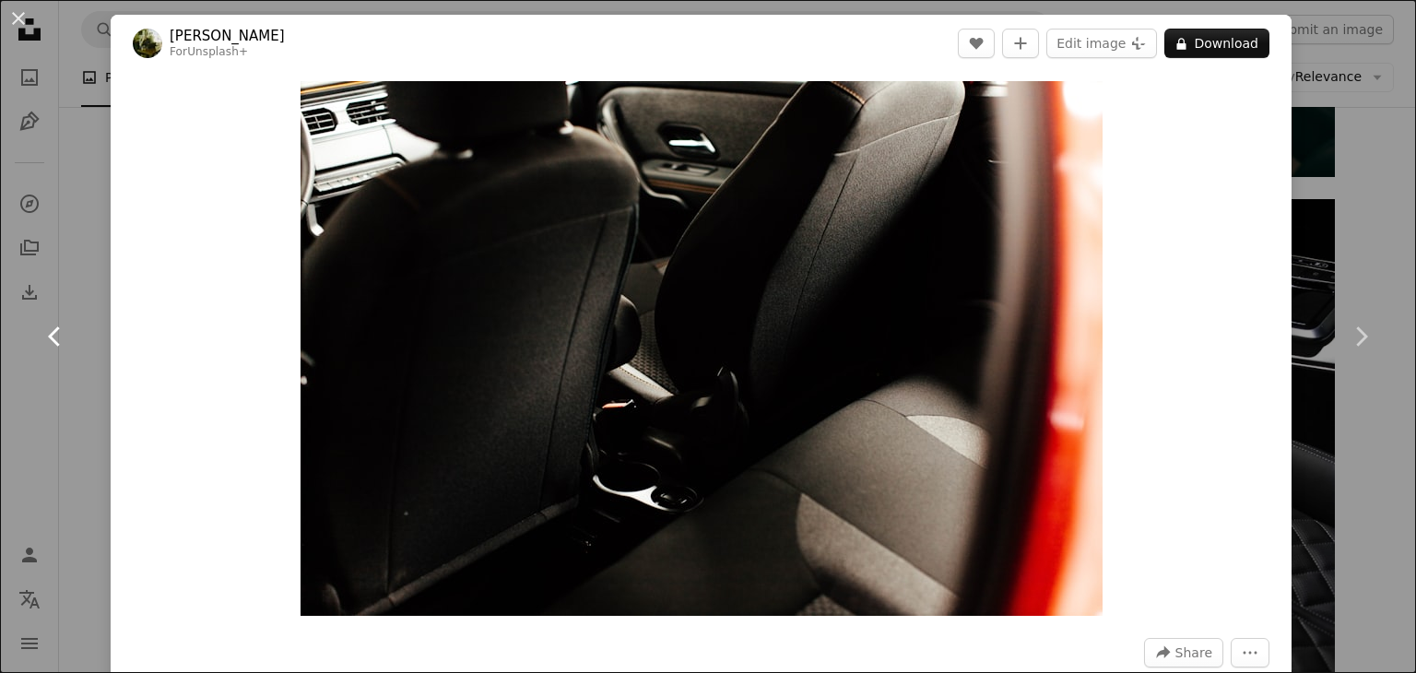
click at [47, 340] on icon "Chevron left" at bounding box center [55, 336] width 29 height 29
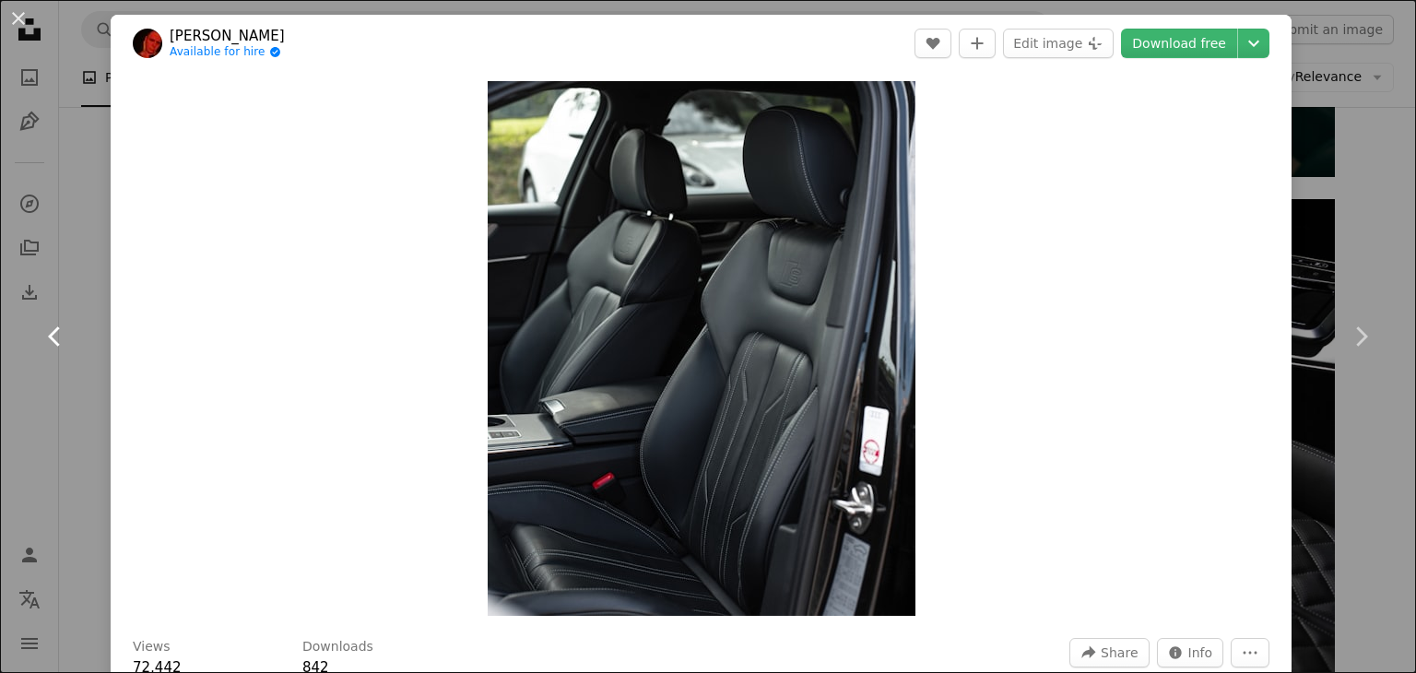
click at [77, 264] on link "Chevron left" at bounding box center [55, 336] width 111 height 177
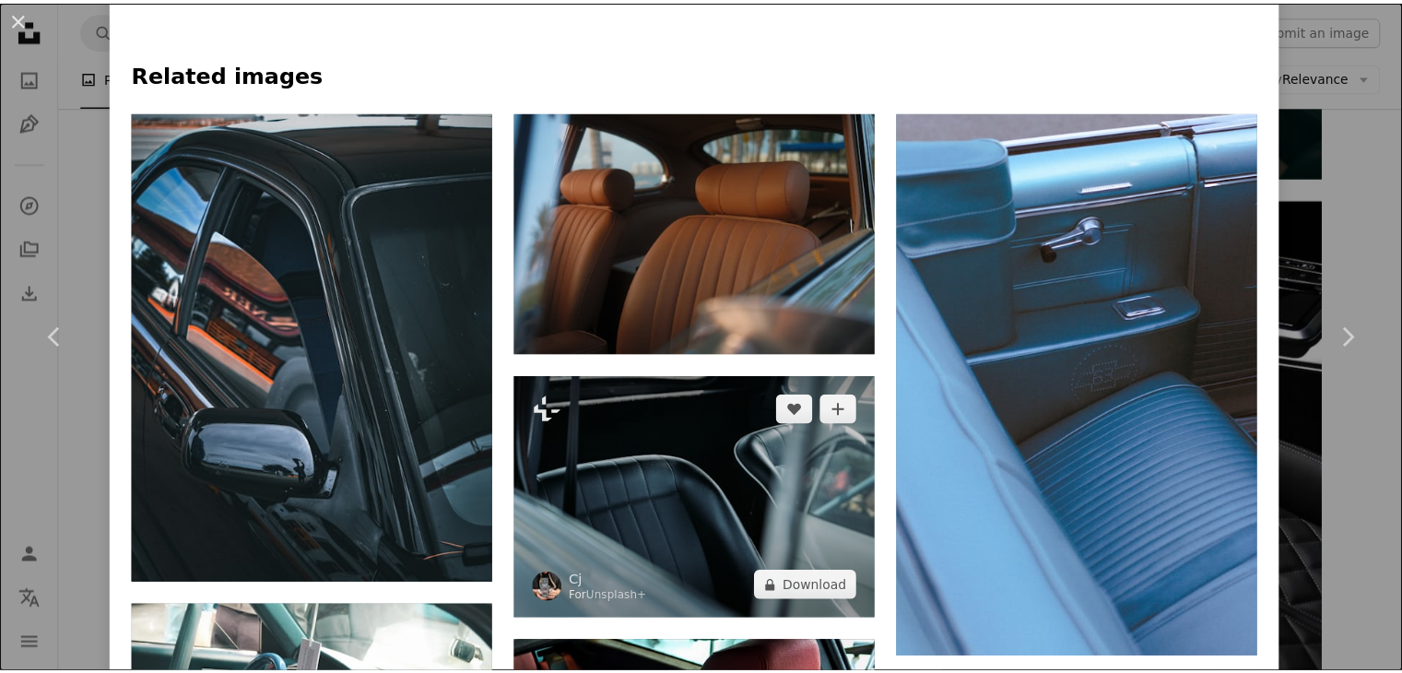
scroll to position [1198, 0]
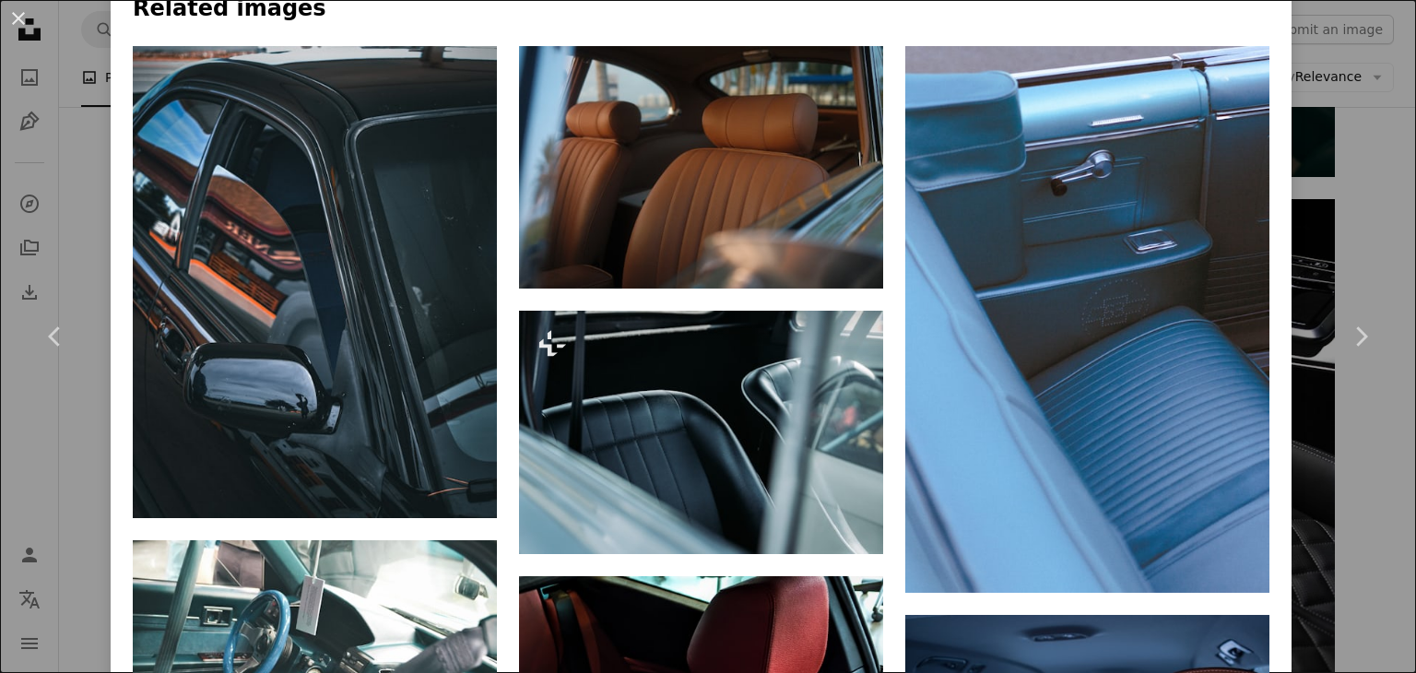
click at [1379, 428] on div "An X shape Chevron left Chevron right [PERSON_NAME] agamvisuals A heart A plus …" at bounding box center [708, 336] width 1416 height 673
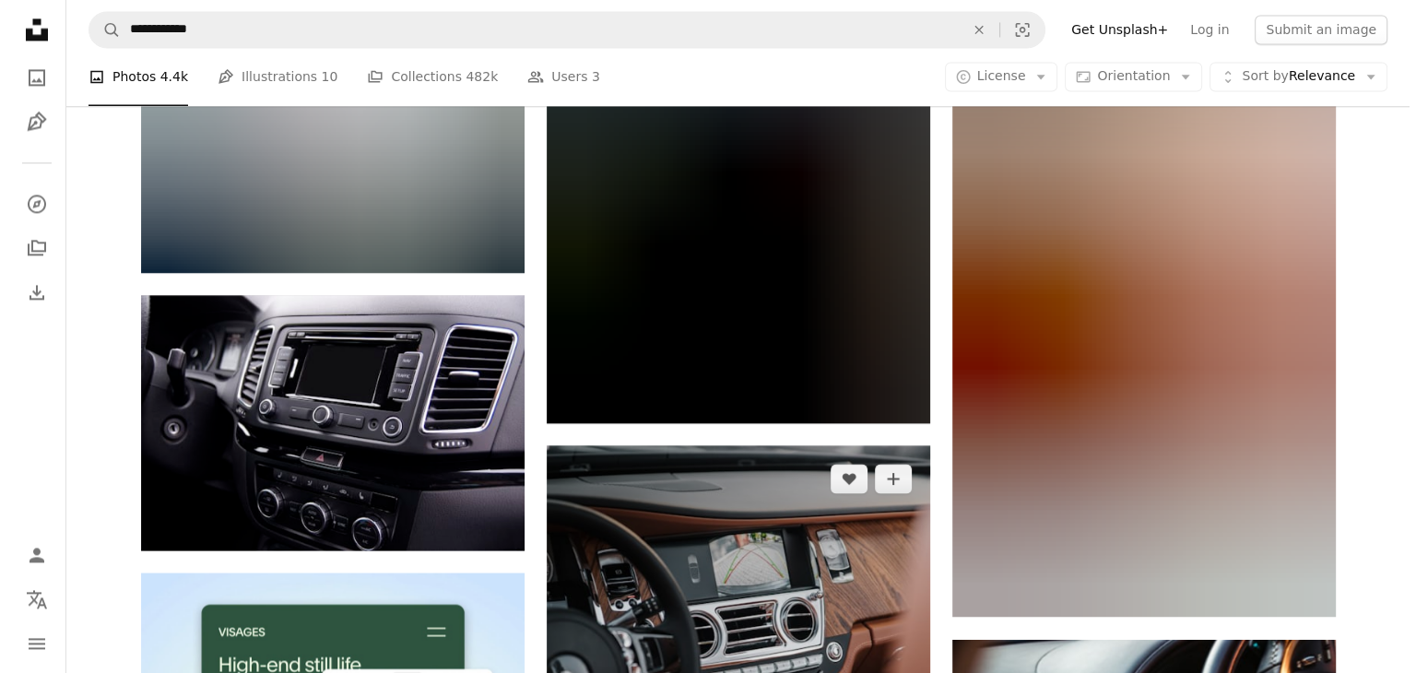
scroll to position [2949, 0]
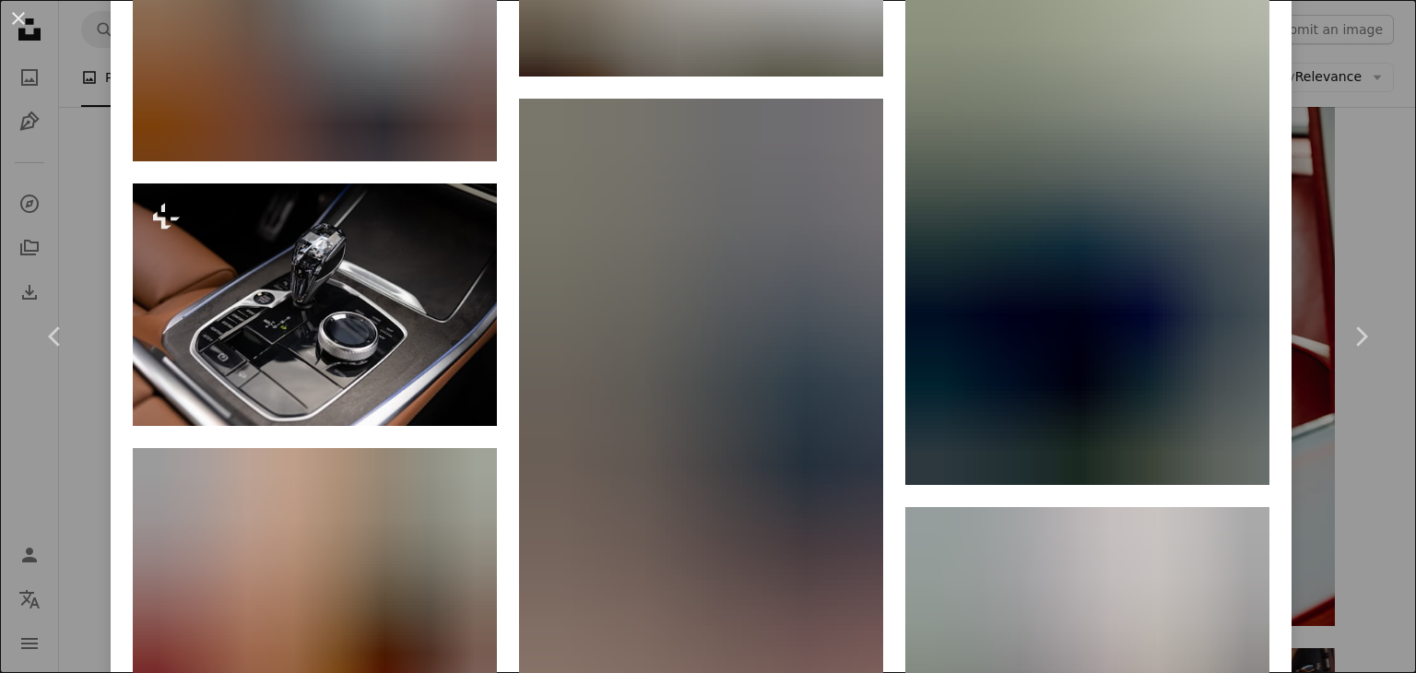
scroll to position [5254, 0]
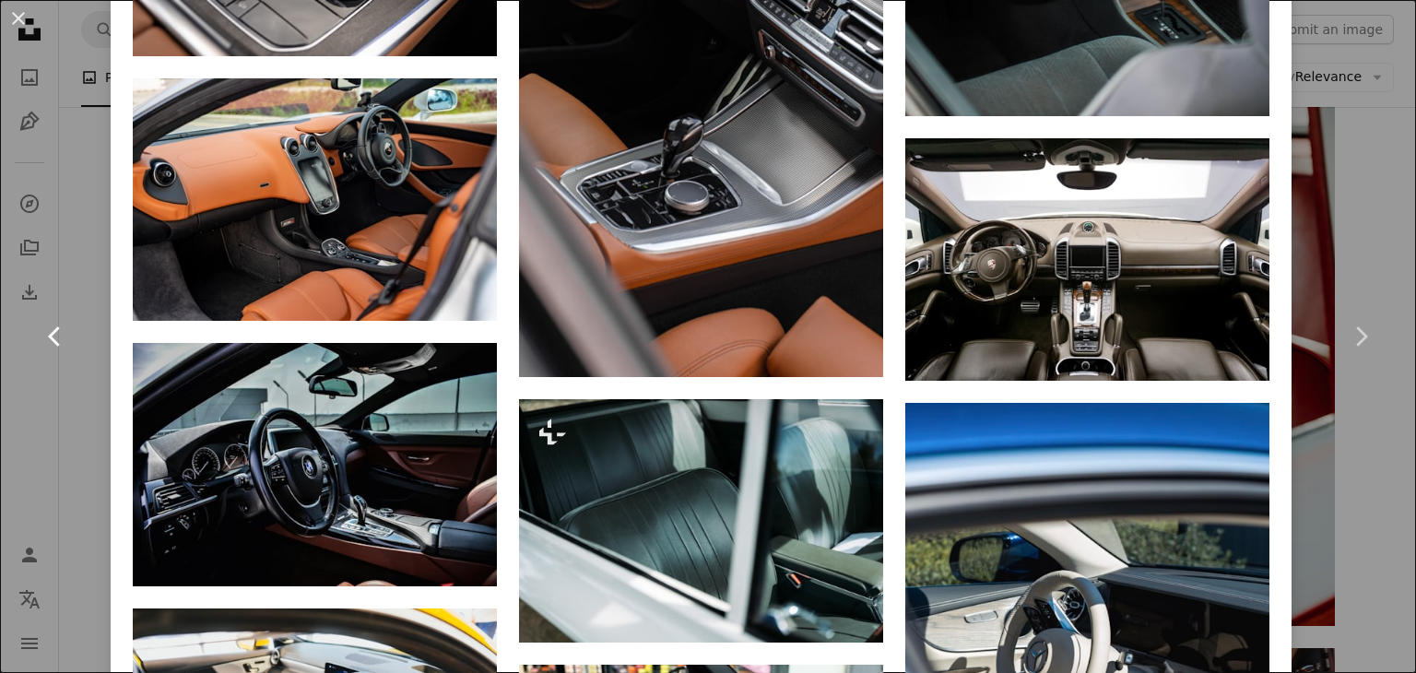
click at [59, 424] on link "Chevron left" at bounding box center [55, 336] width 111 height 177
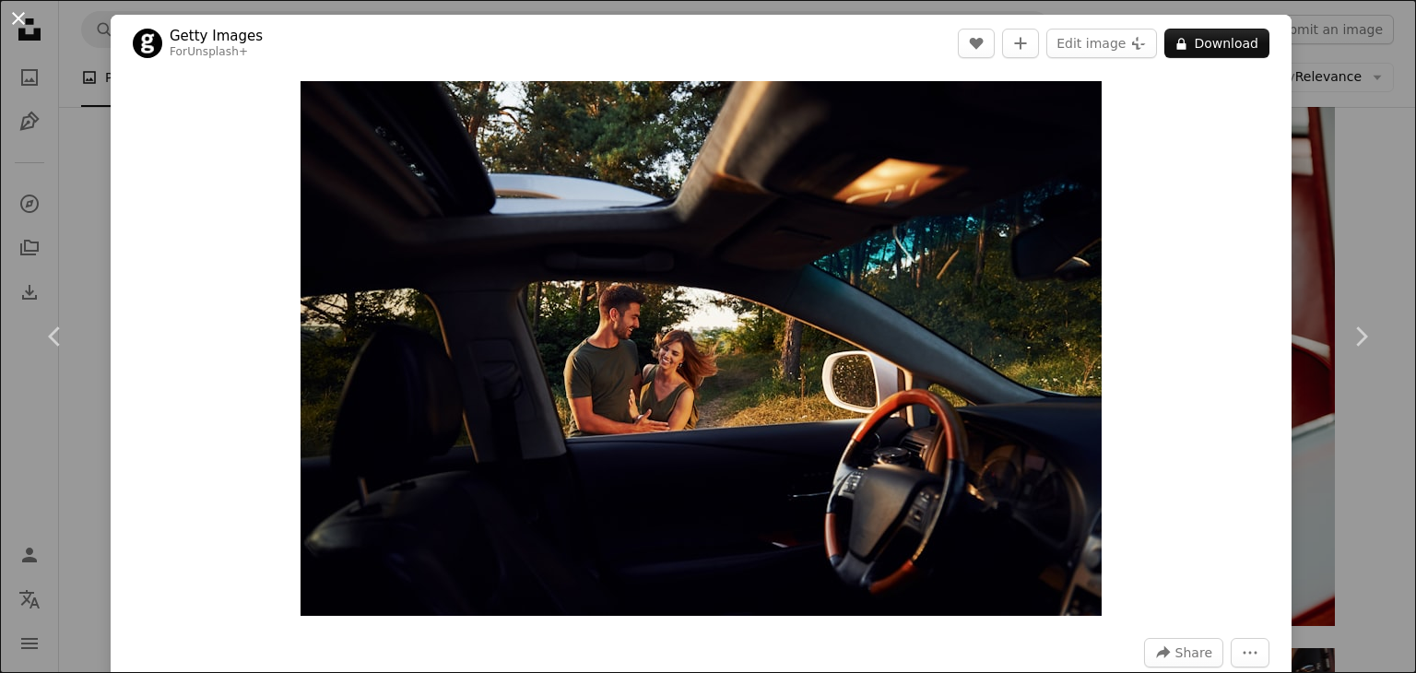
click at [11, 18] on button "An X shape" at bounding box center [18, 18] width 22 height 22
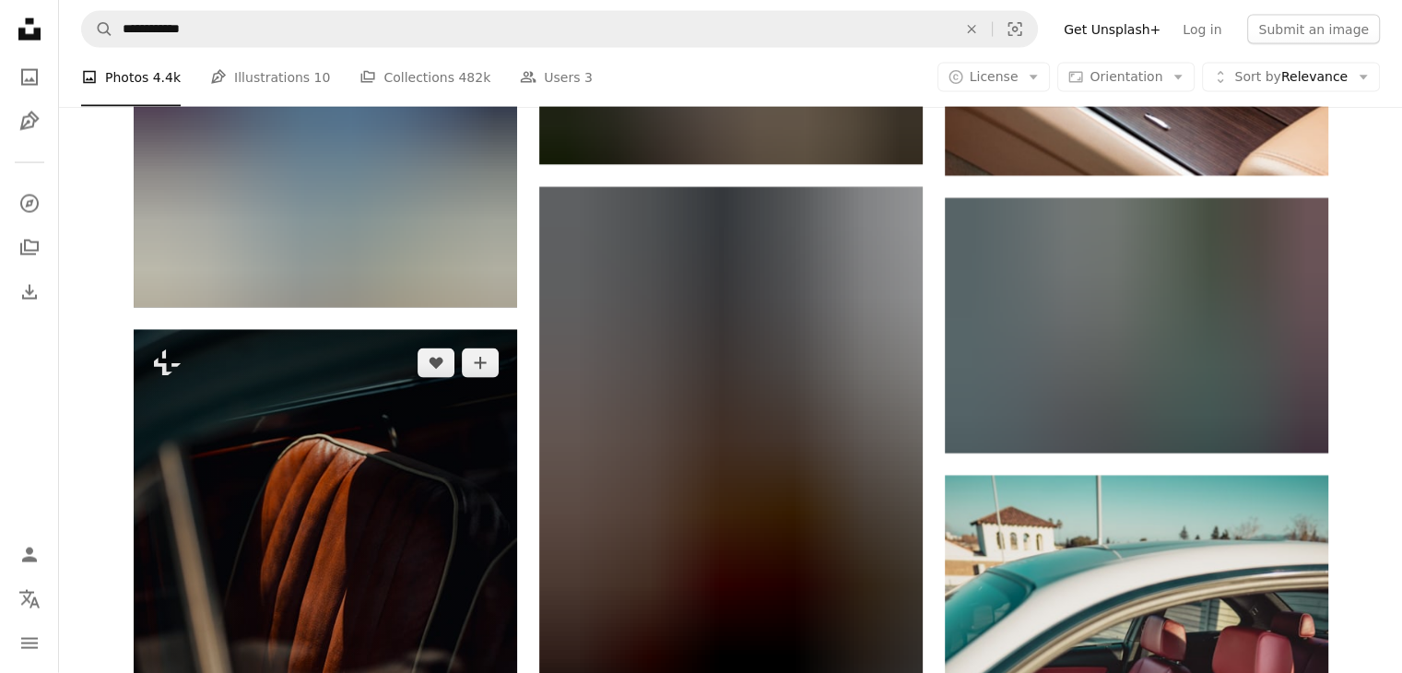
scroll to position [4240, 0]
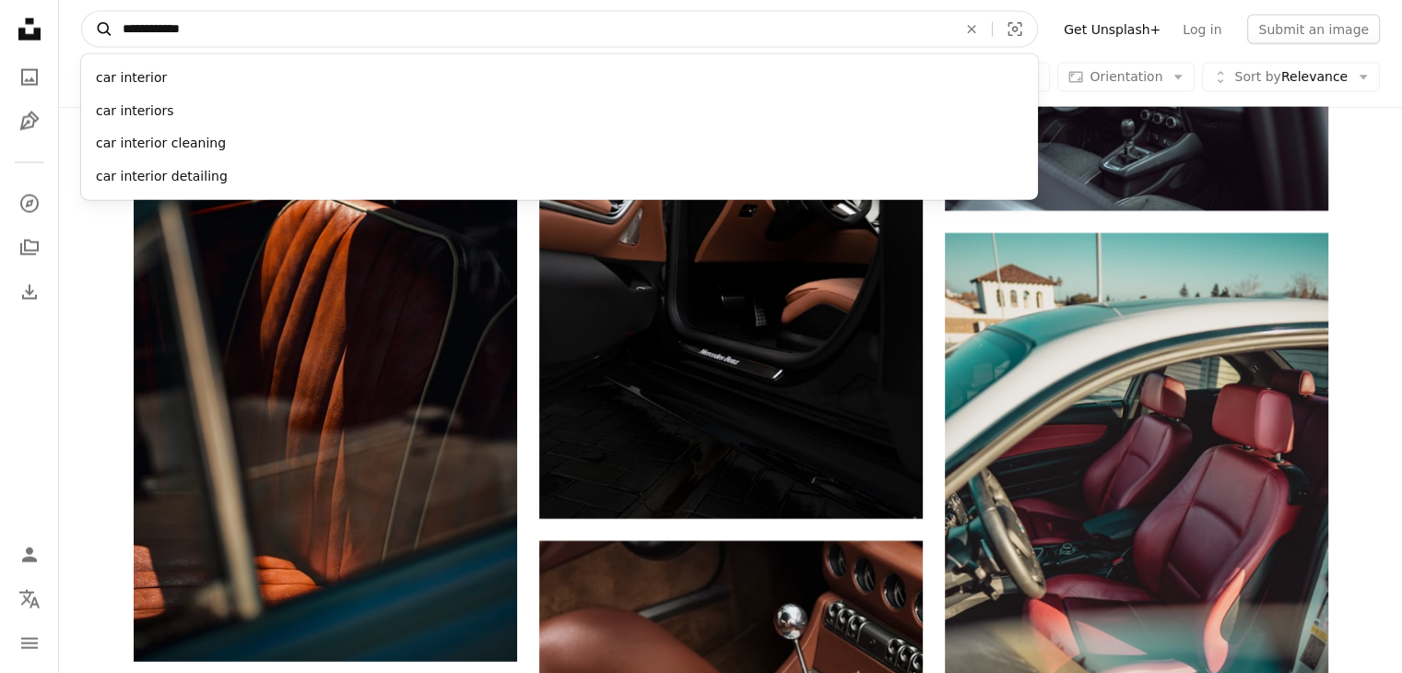
drag, startPoint x: 136, startPoint y: 29, endPoint x: 107, endPoint y: 29, distance: 29.5
click at [107, 29] on form "**********" at bounding box center [559, 29] width 957 height 37
click at [182, 29] on input "**********" at bounding box center [532, 29] width 838 height 35
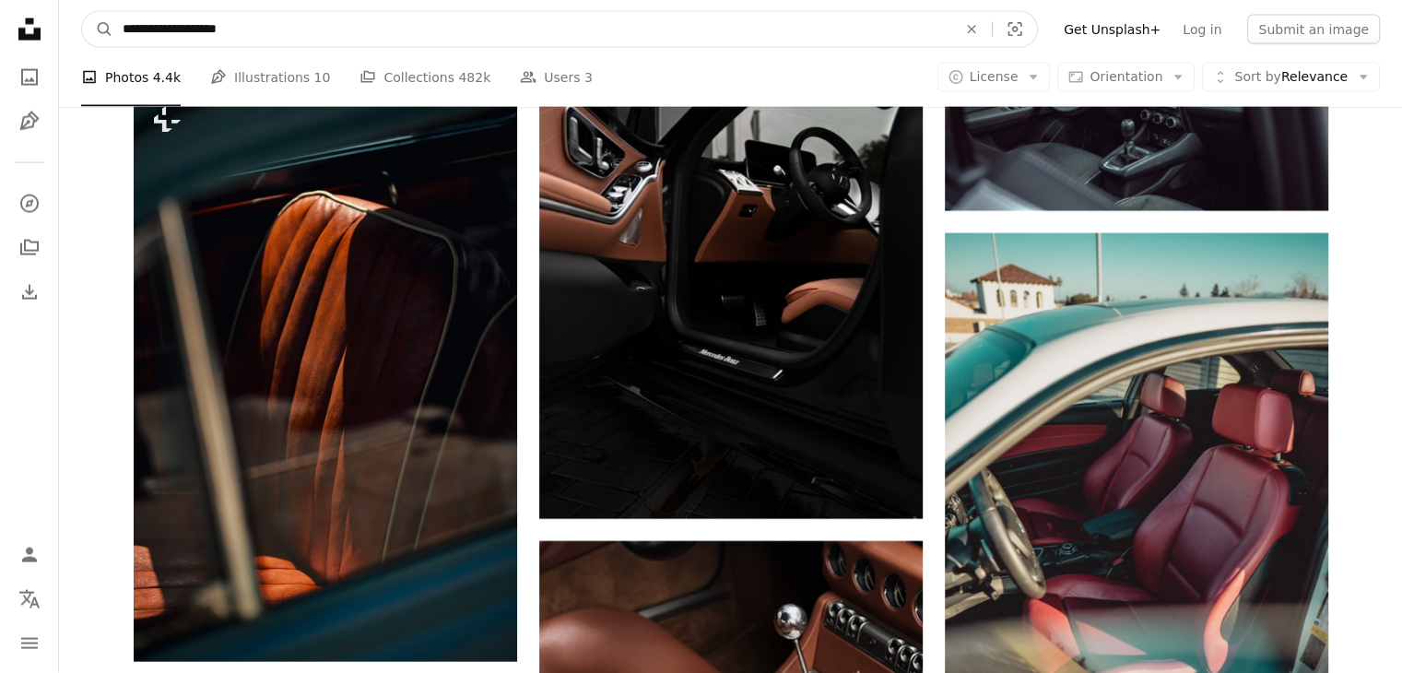
type input "**********"
click button "A magnifying glass" at bounding box center [97, 29] width 31 height 35
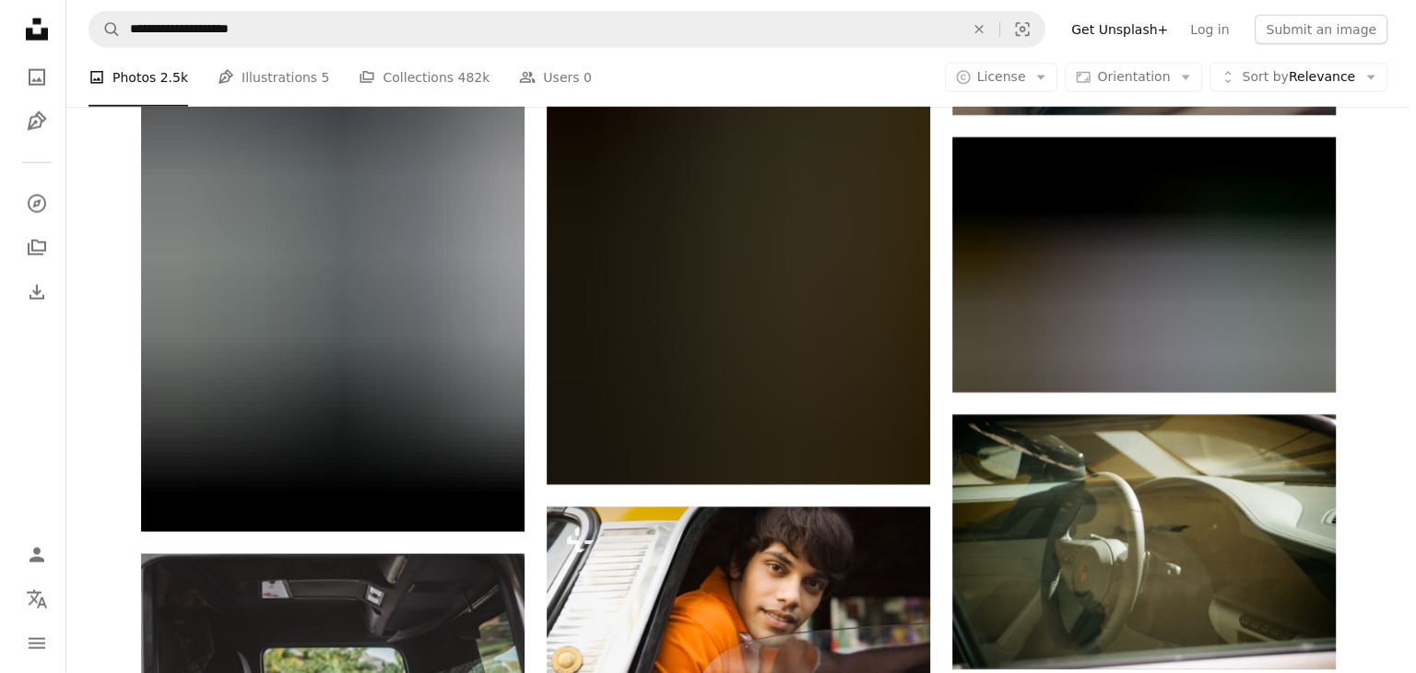
scroll to position [4608, 0]
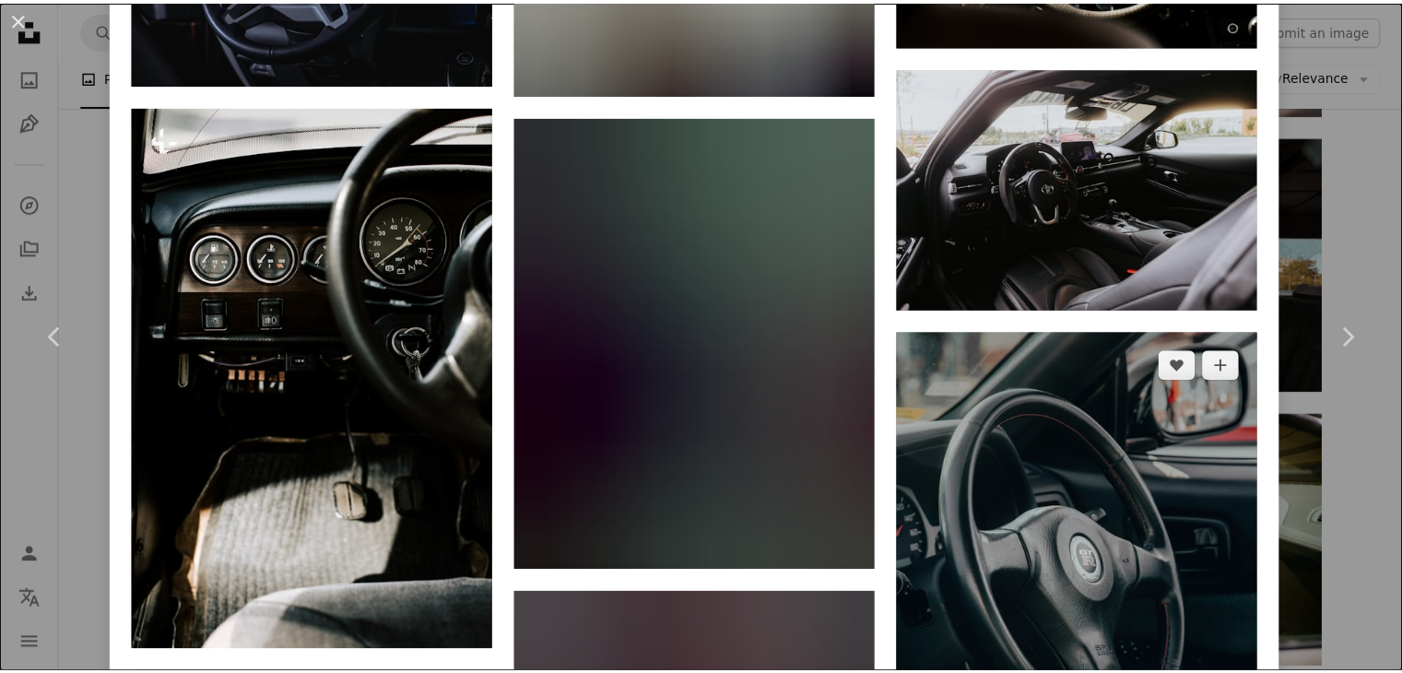
scroll to position [2765, 0]
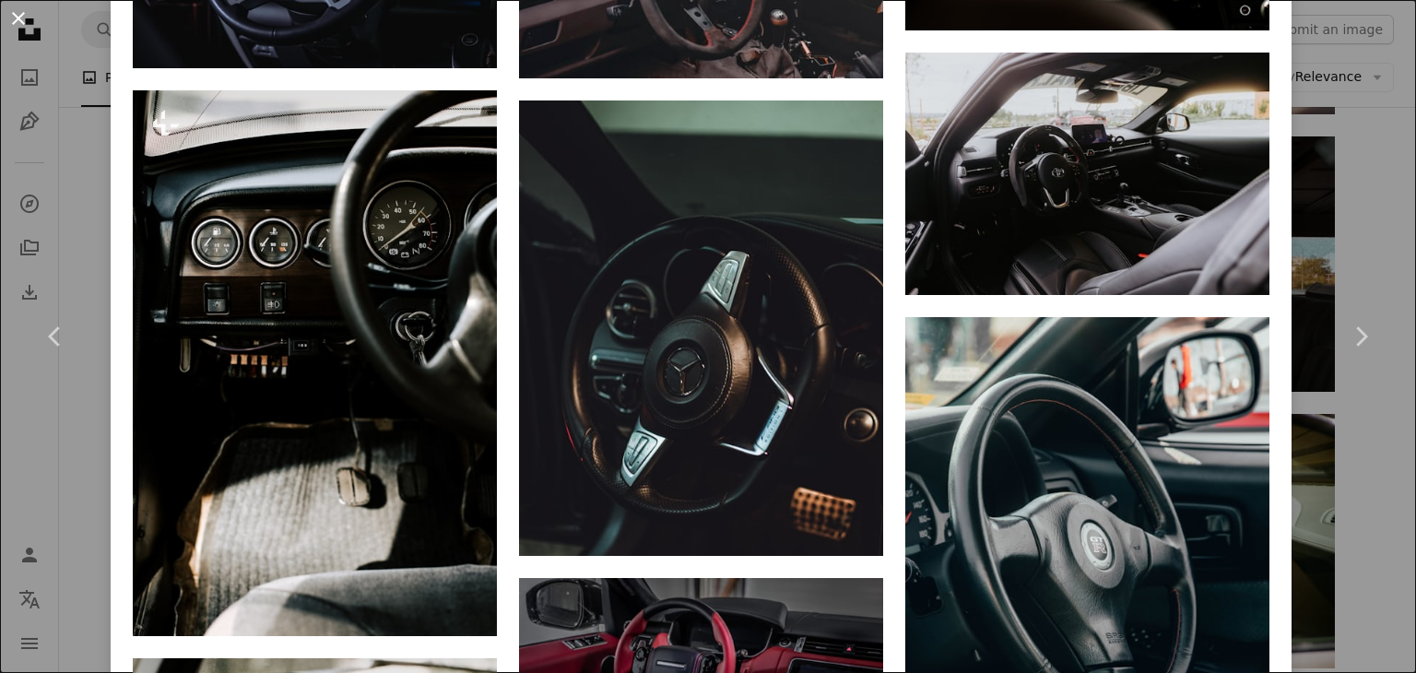
click at [13, 13] on button "An X shape" at bounding box center [18, 18] width 22 height 22
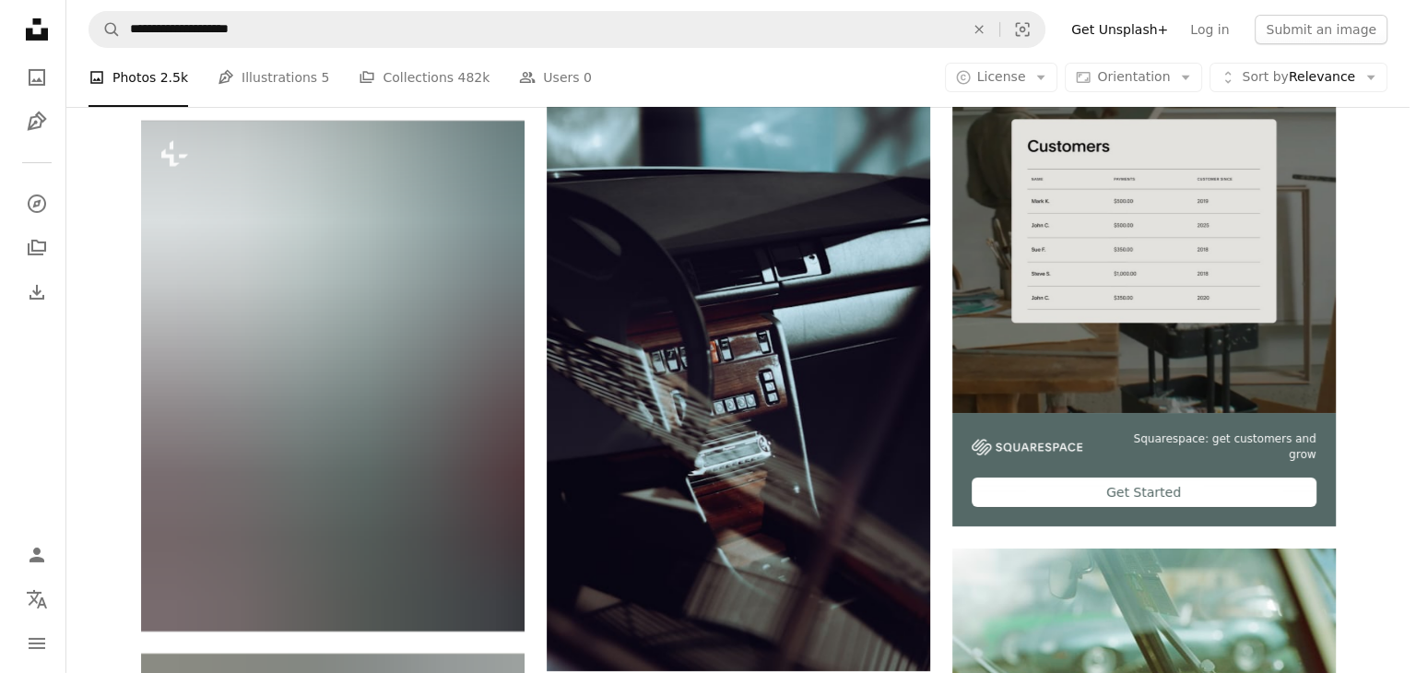
scroll to position [6360, 0]
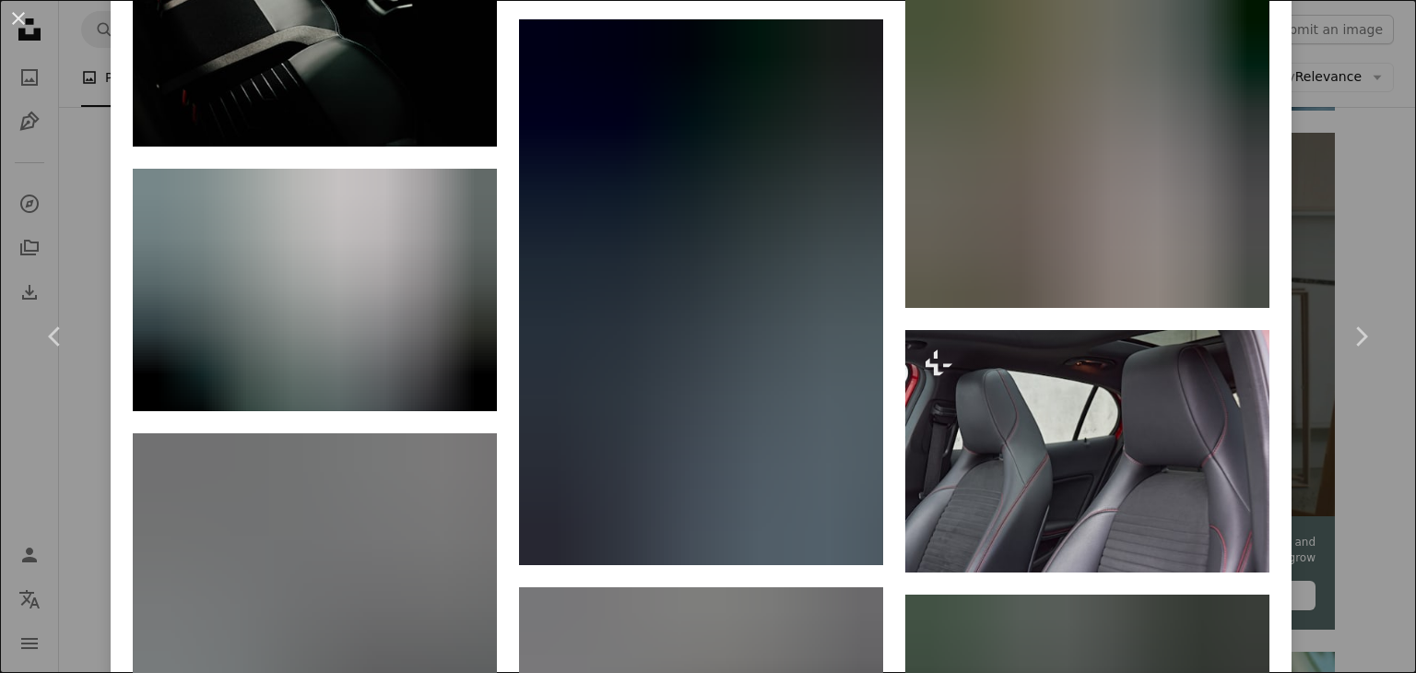
scroll to position [6510, 0]
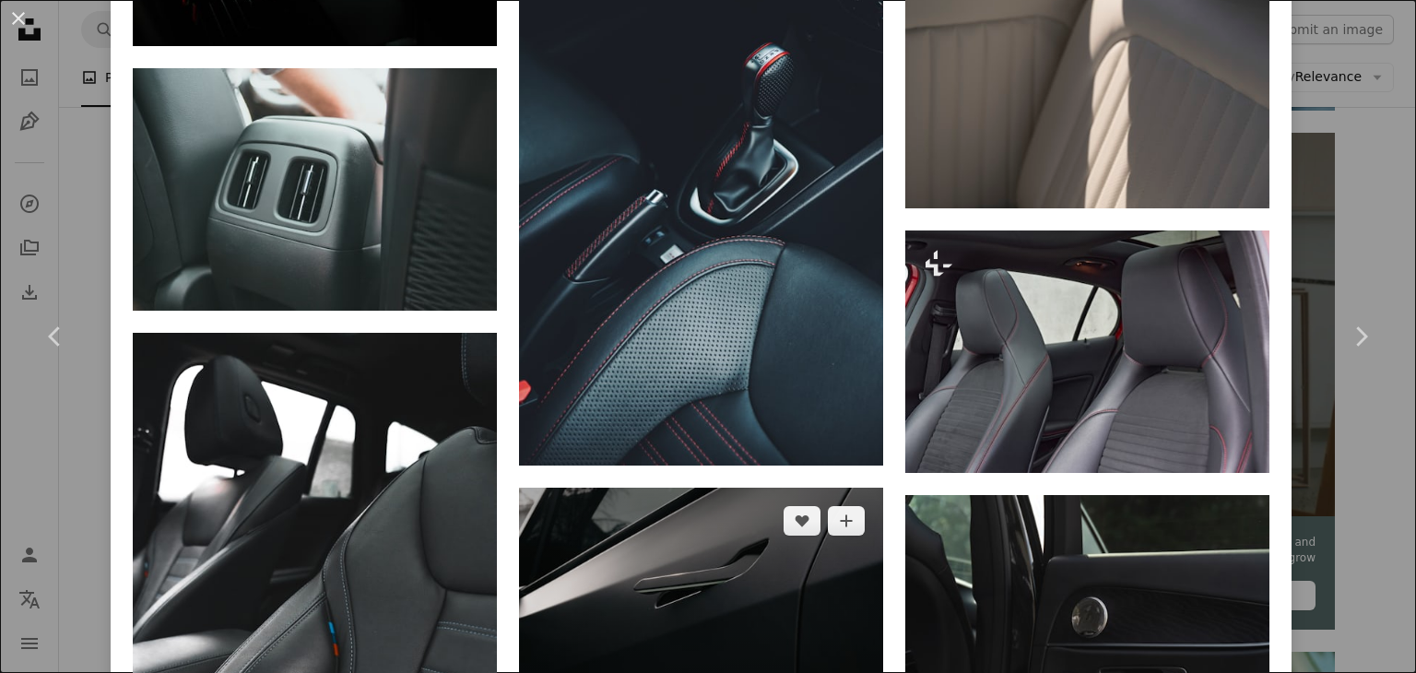
click at [745, 488] on img at bounding box center [701, 609] width 364 height 242
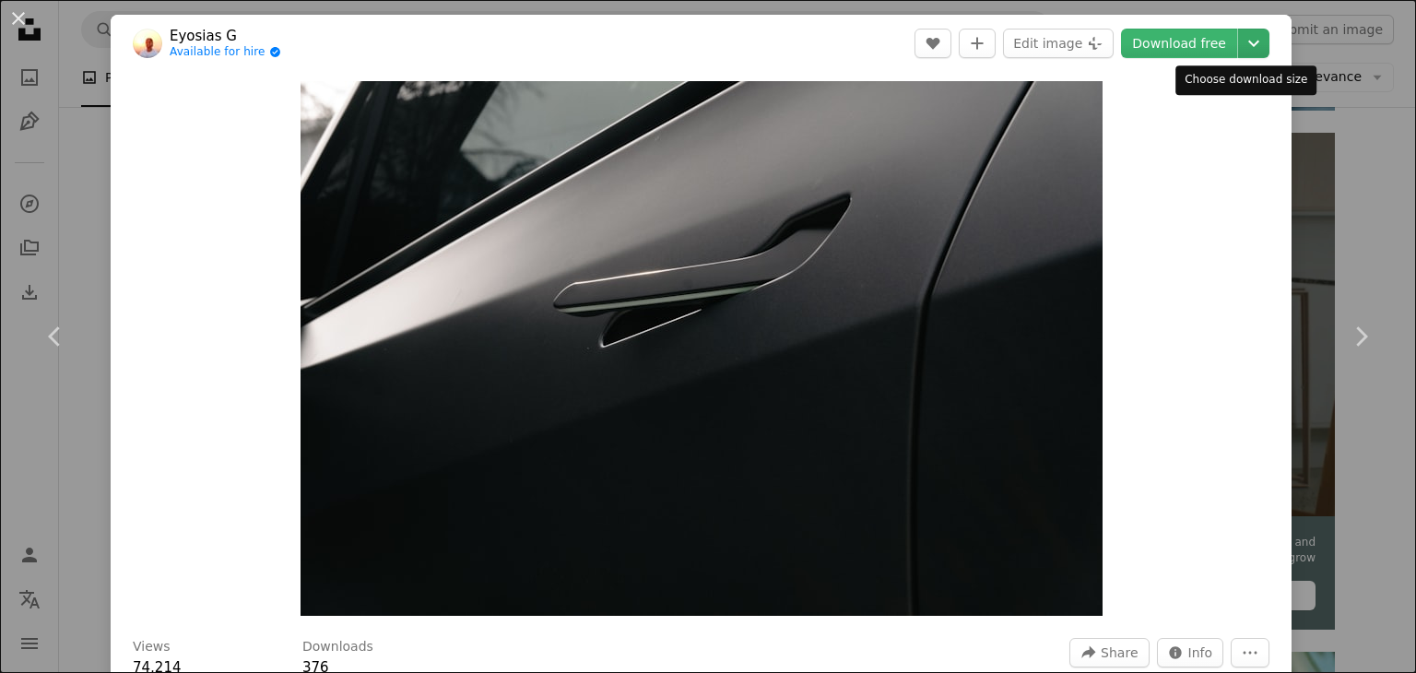
click at [1239, 41] on icon "Chevron down" at bounding box center [1253, 43] width 29 height 22
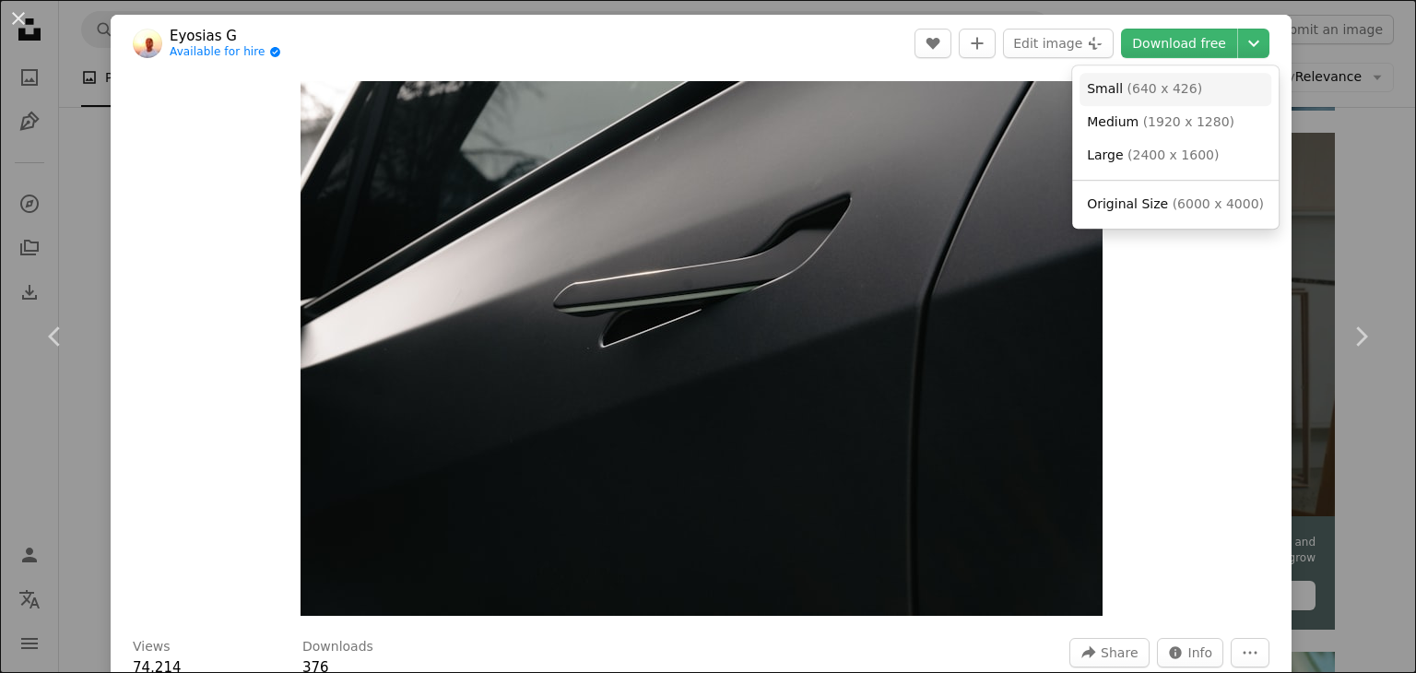
click at [1195, 93] on link "Small ( 640 x 426 )" at bounding box center [1175, 89] width 192 height 33
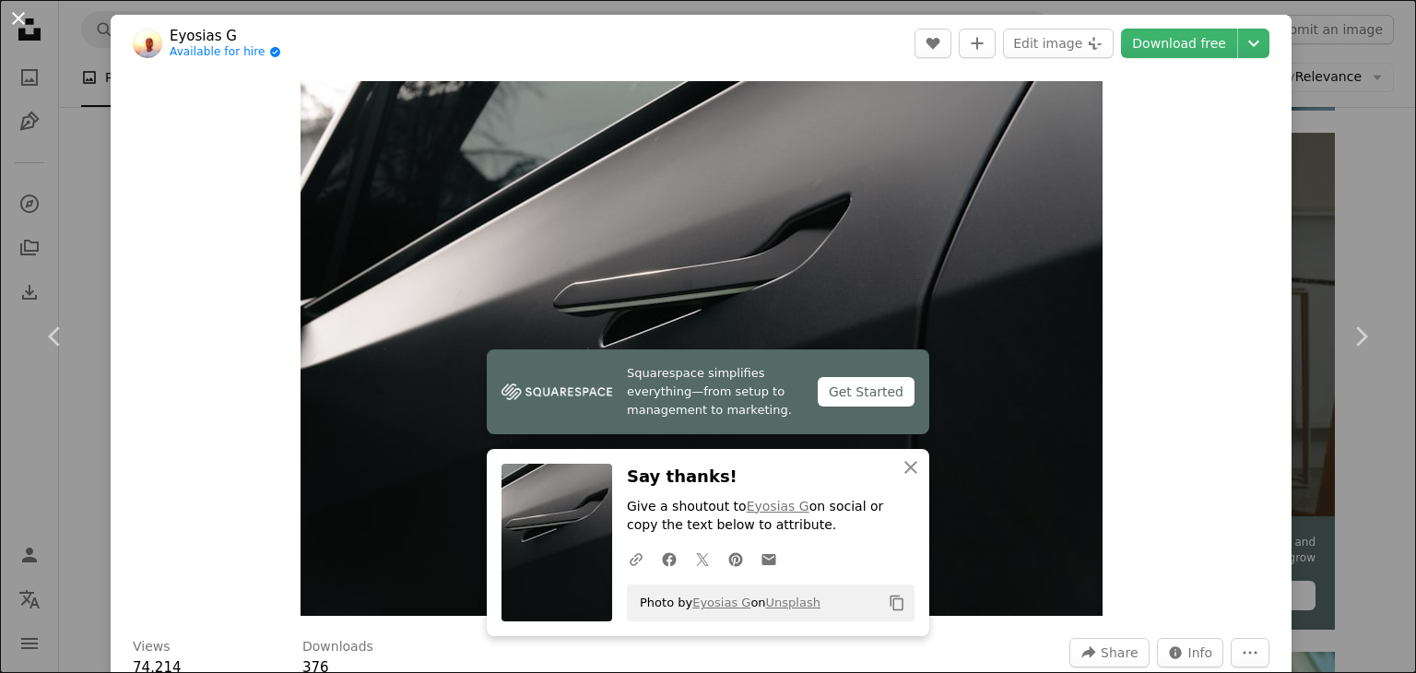
click at [29, 19] on button "An X shape" at bounding box center [18, 18] width 22 height 22
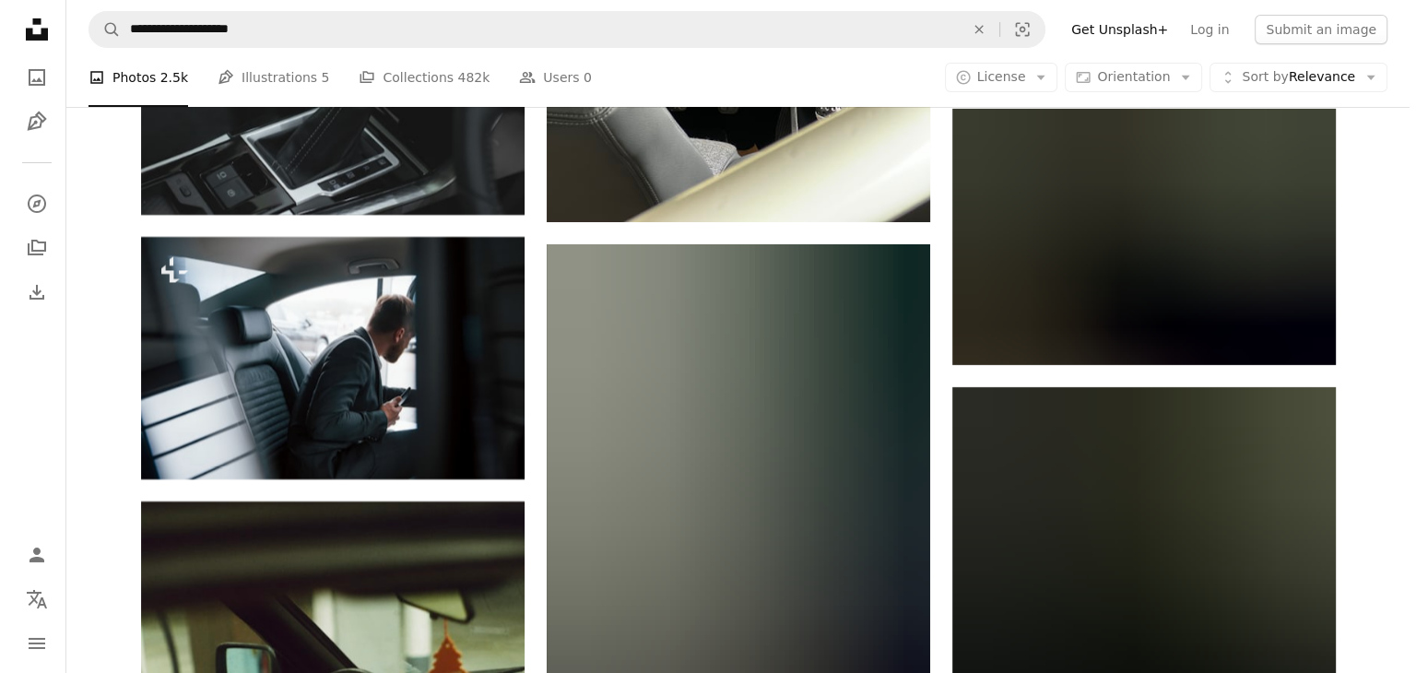
scroll to position [13733, 0]
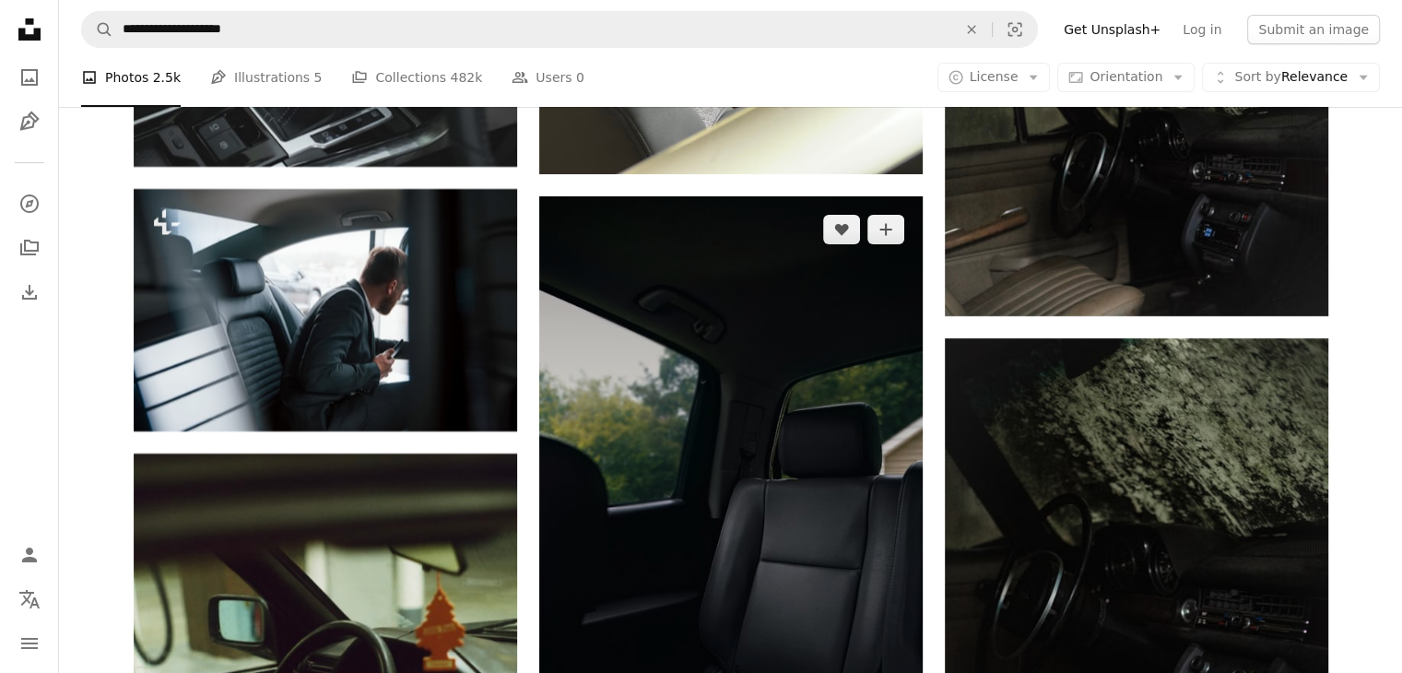
click at [654, 418] on img at bounding box center [730, 512] width 383 height 633
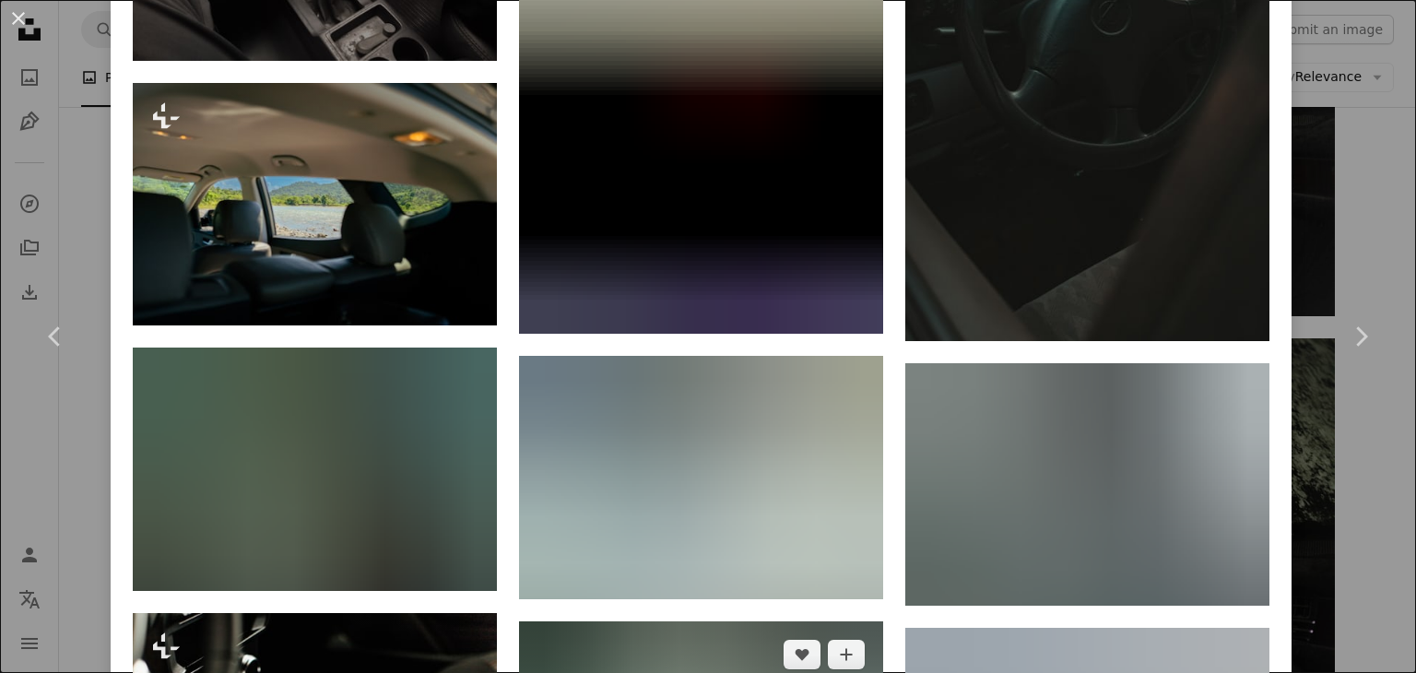
scroll to position [4055, 0]
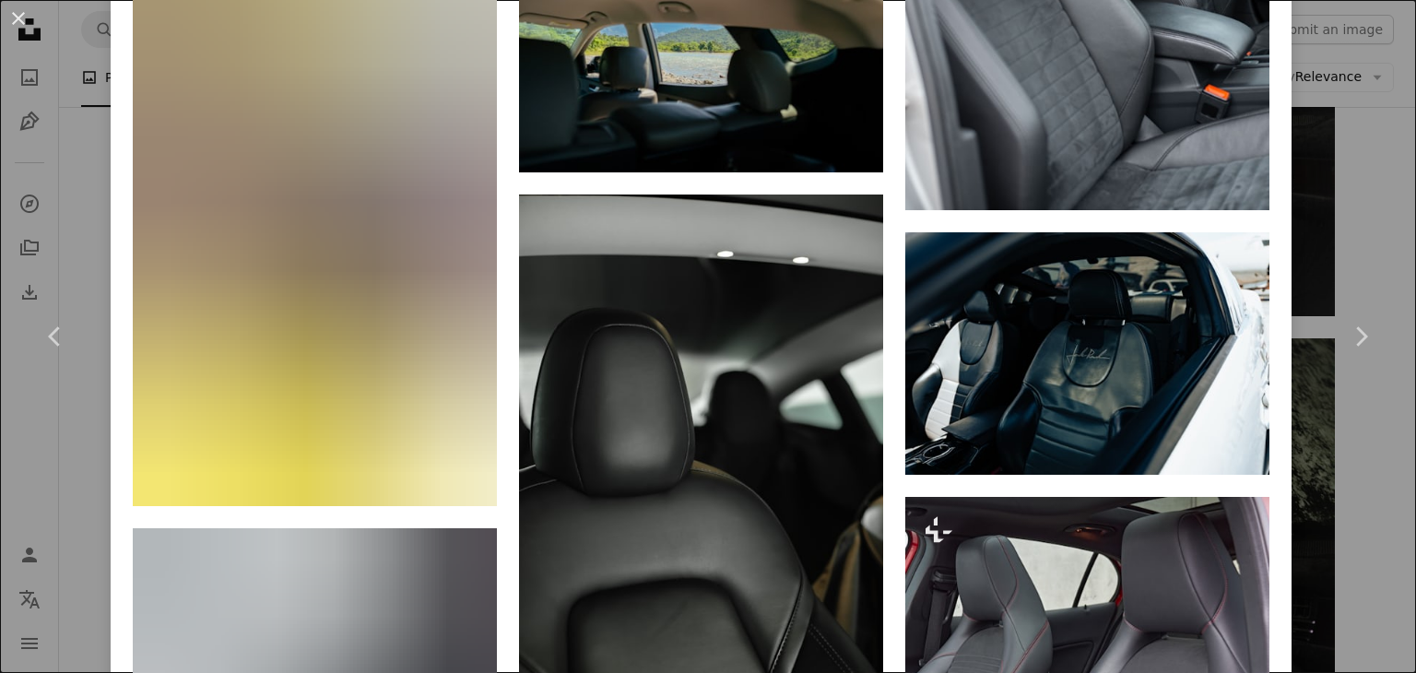
scroll to position [1475, 0]
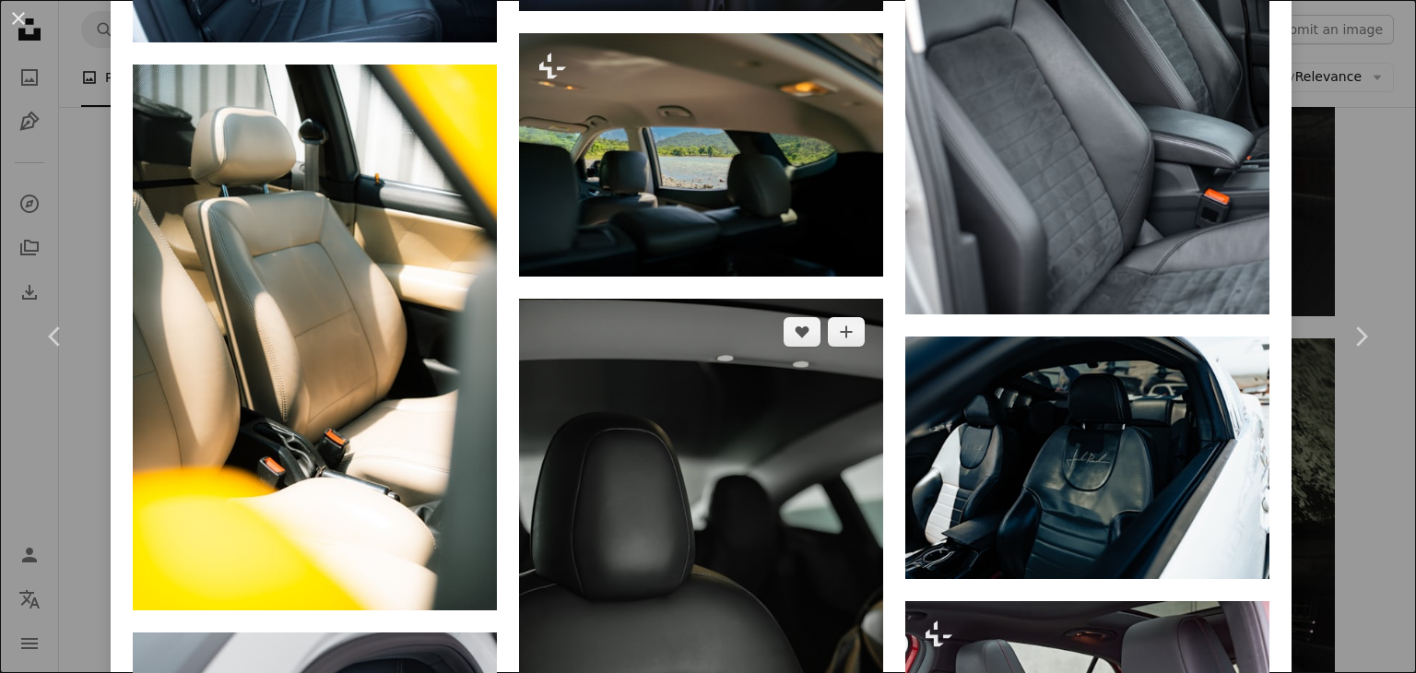
click at [751, 349] on img at bounding box center [701, 572] width 364 height 547
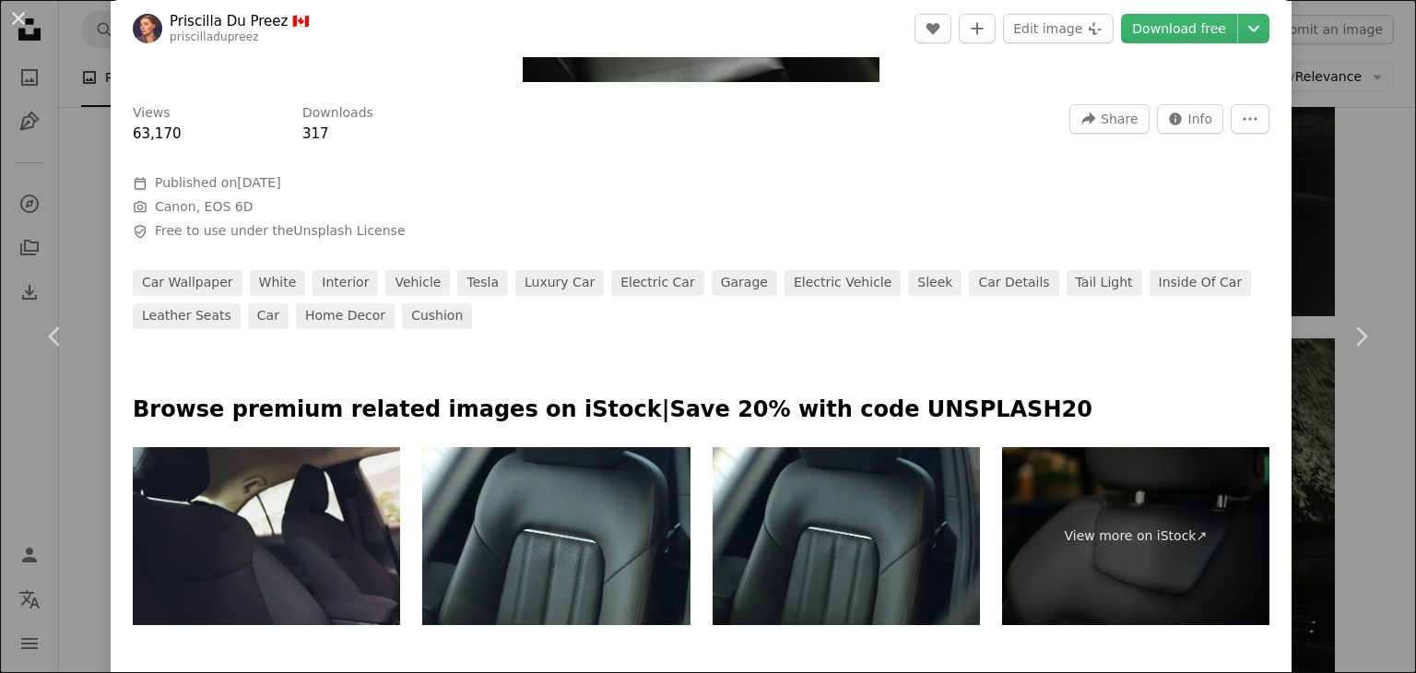
scroll to position [922, 0]
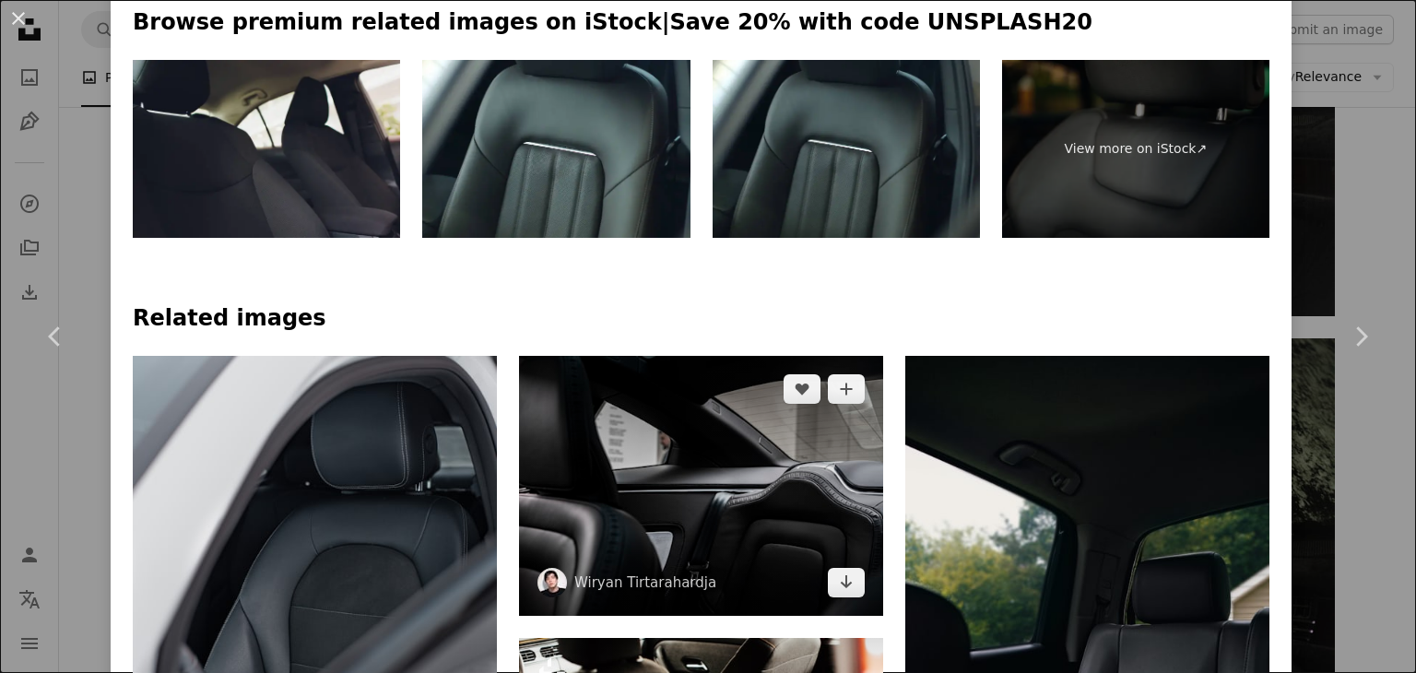
click at [813, 356] on img at bounding box center [701, 486] width 364 height 260
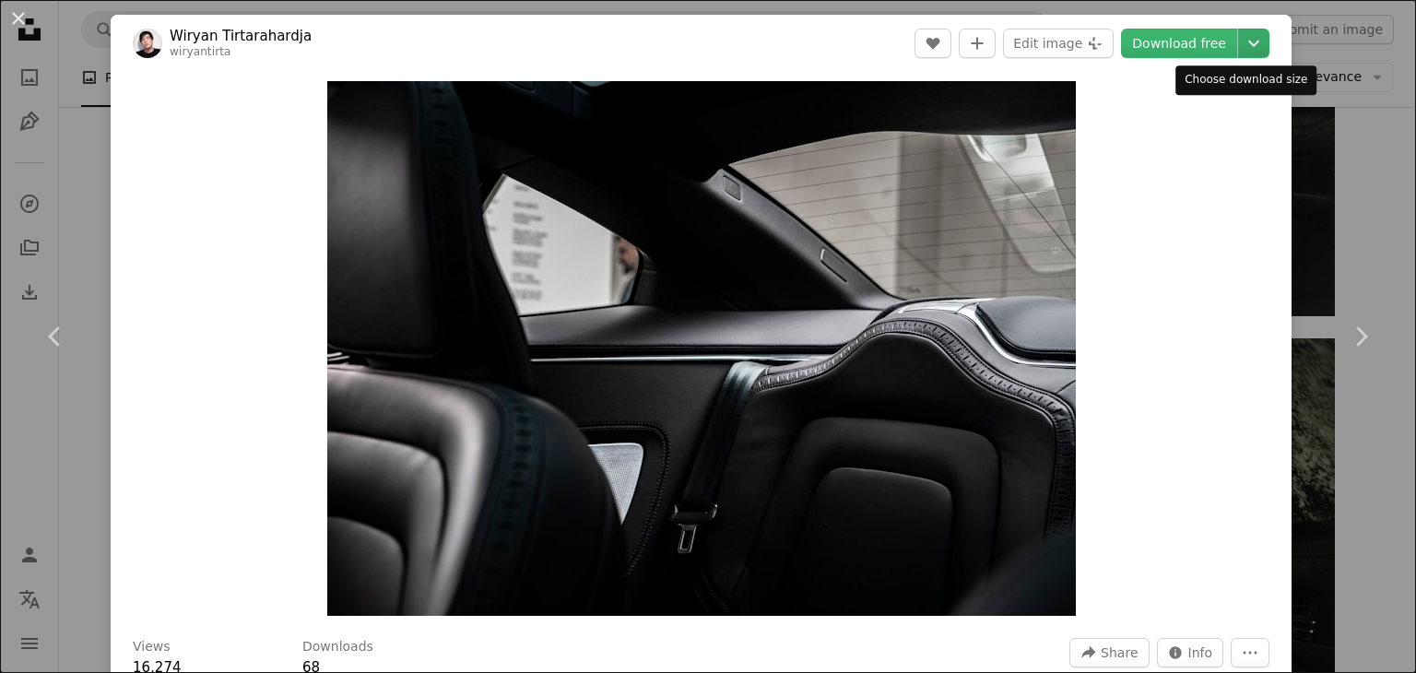
click at [1241, 50] on icon "Chevron down" at bounding box center [1253, 43] width 29 height 22
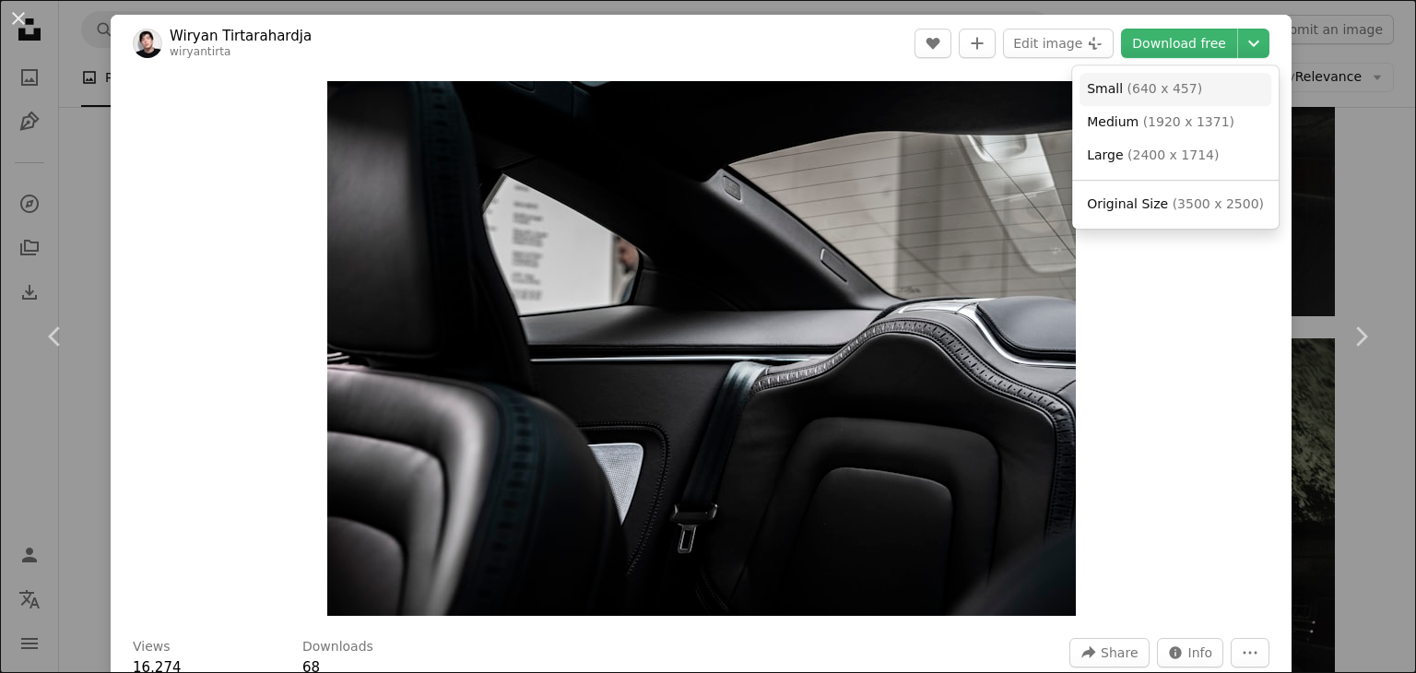
click at [1193, 85] on link "Small ( 640 x 457 )" at bounding box center [1175, 89] width 192 height 33
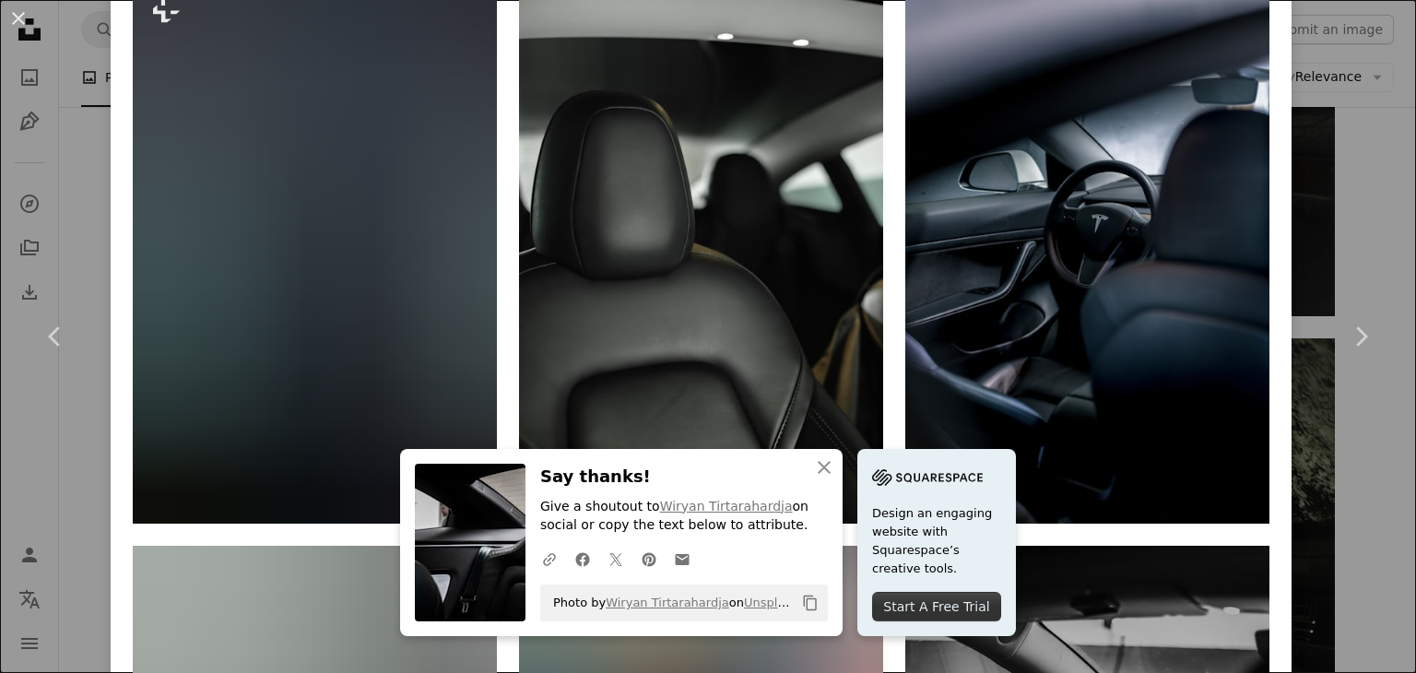
scroll to position [1567, 0]
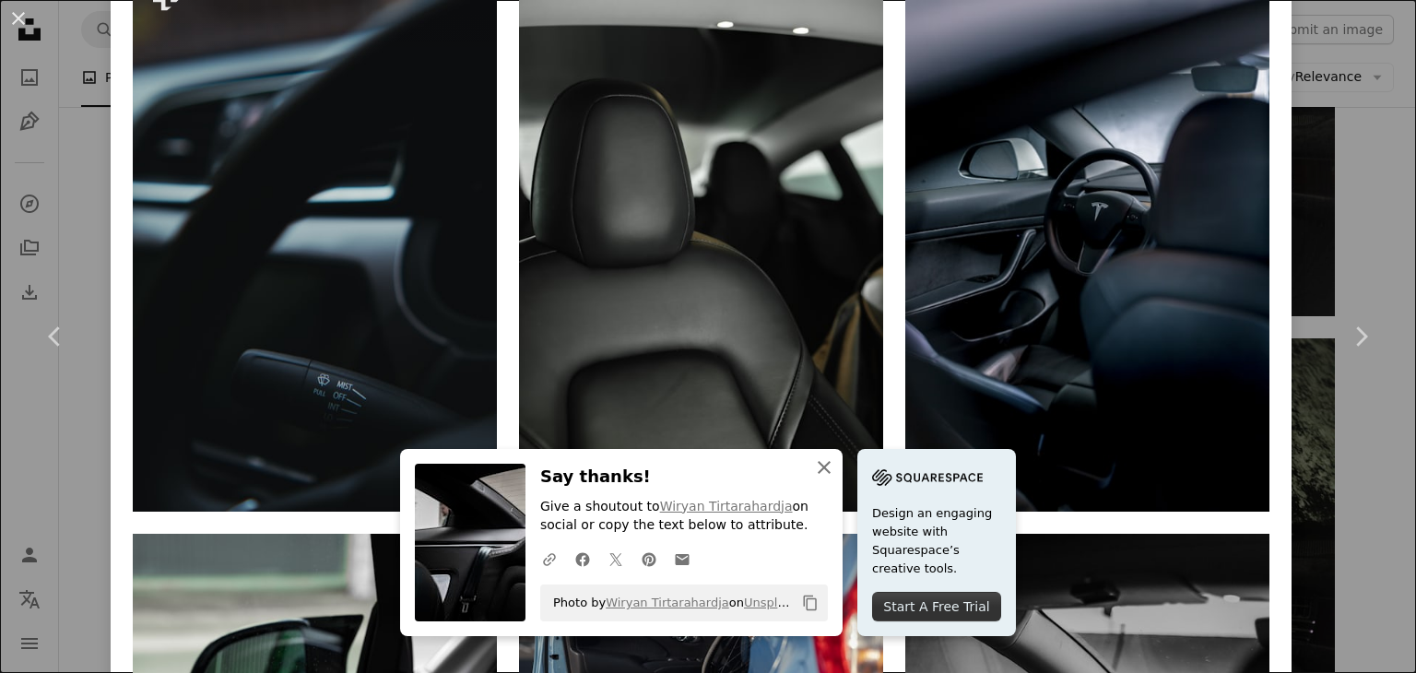
click at [835, 467] on icon "An X shape" at bounding box center [824, 467] width 22 height 22
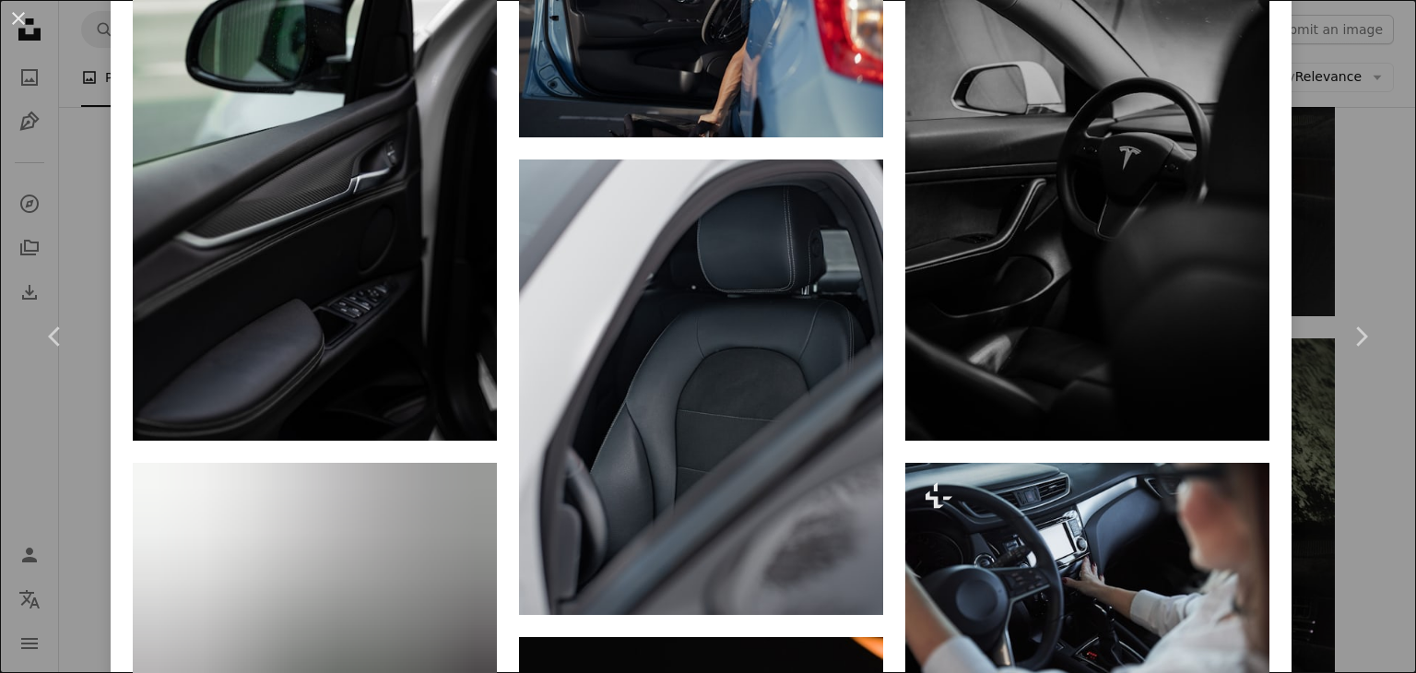
scroll to position [2396, 0]
